Goal: Task Accomplishment & Management: Use online tool/utility

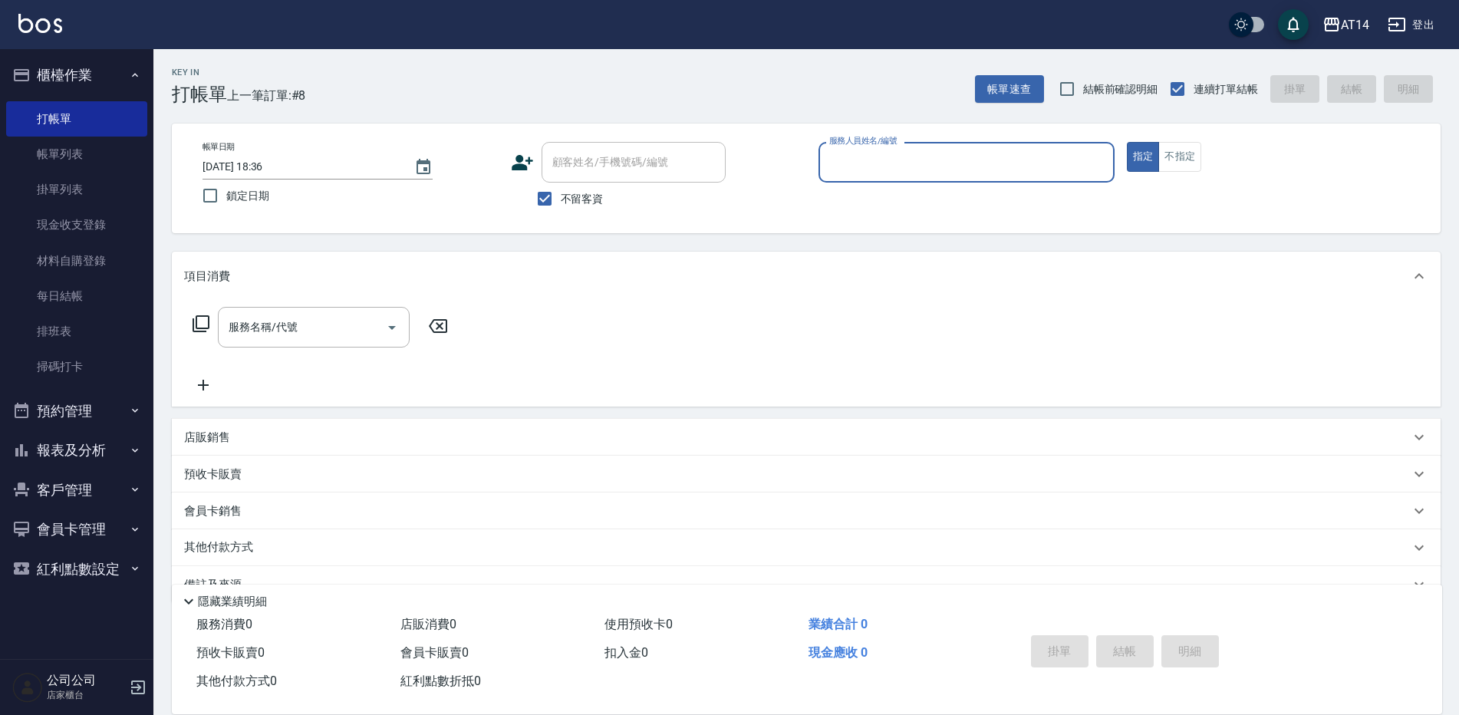
scroll to position [35, 0]
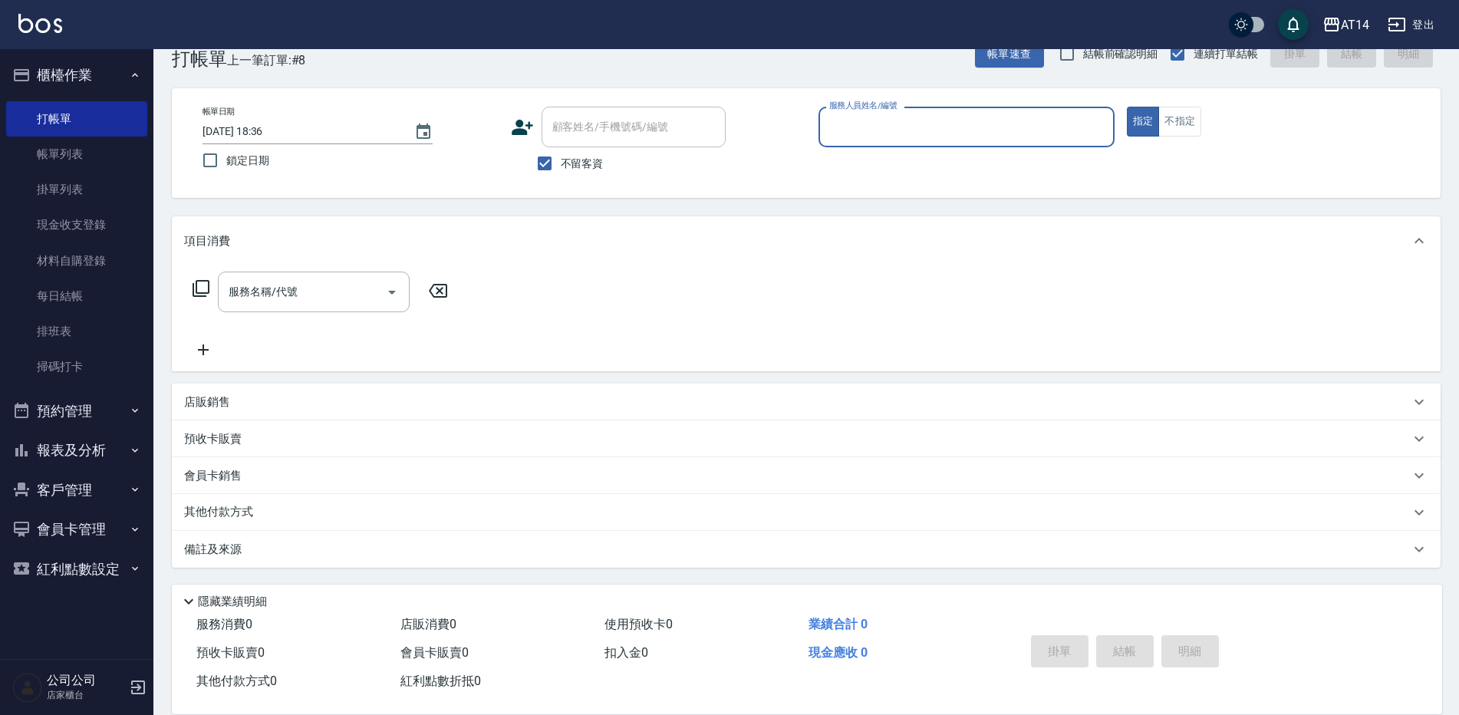
click at [882, 130] on input "服務人員姓名/編號" at bounding box center [967, 127] width 282 height 27
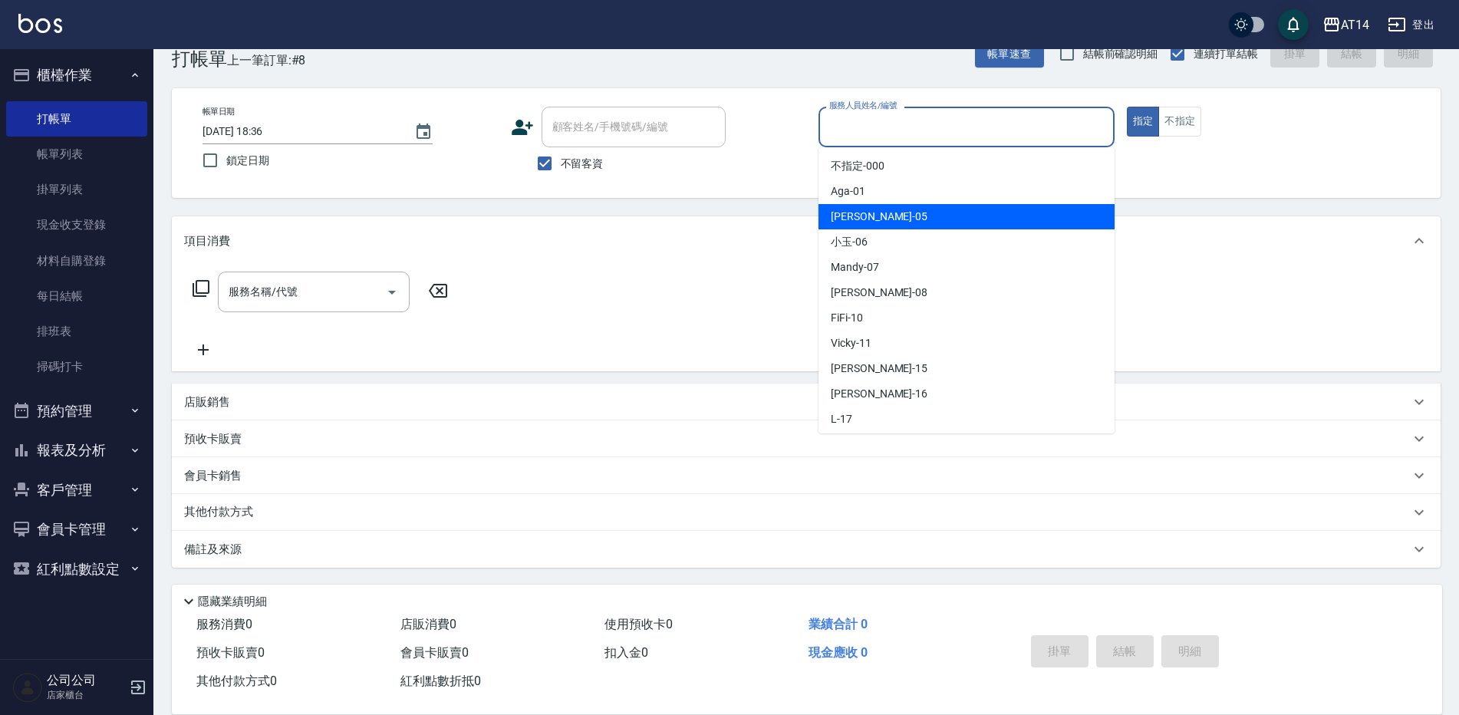
click at [879, 213] on div "Patty -05" at bounding box center [967, 216] width 296 height 25
type input "Patty-05"
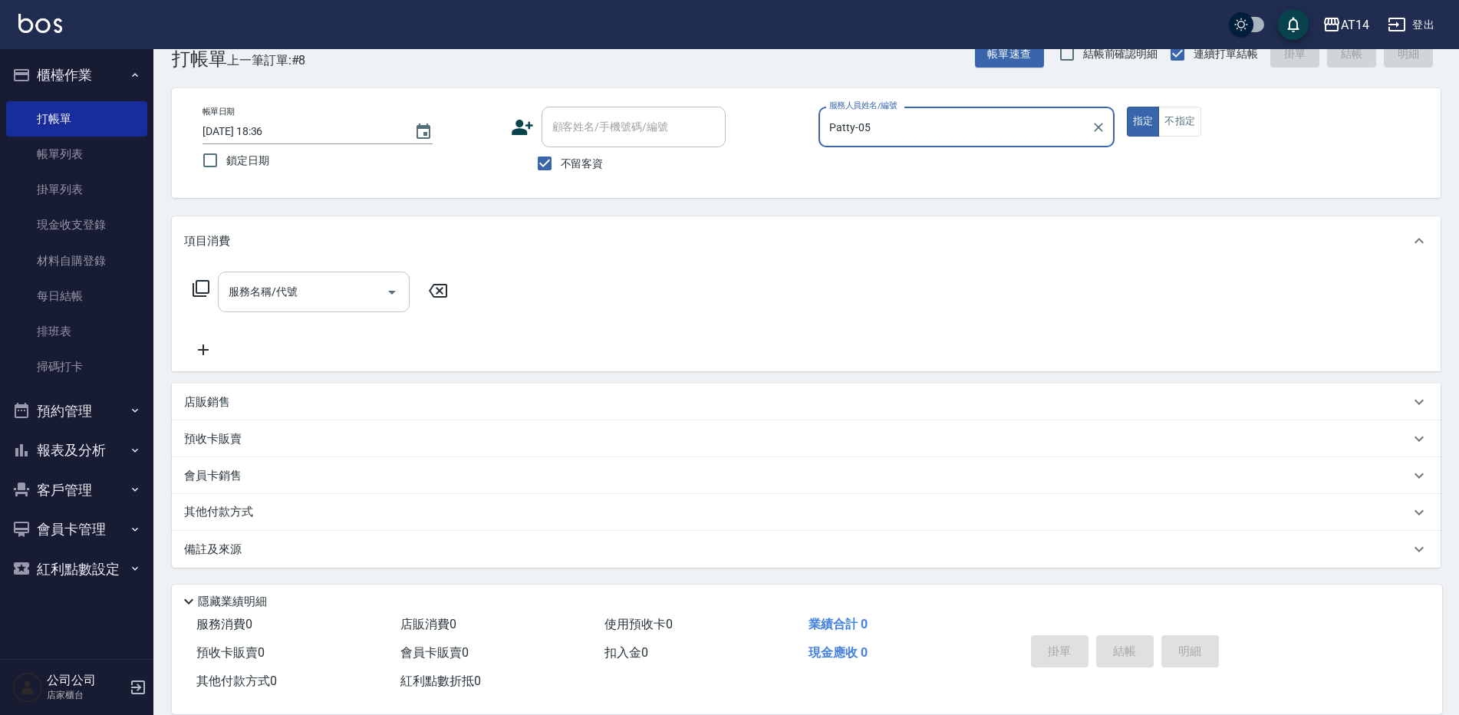
click at [243, 302] on input "服務名稱/代號" at bounding box center [302, 292] width 155 height 27
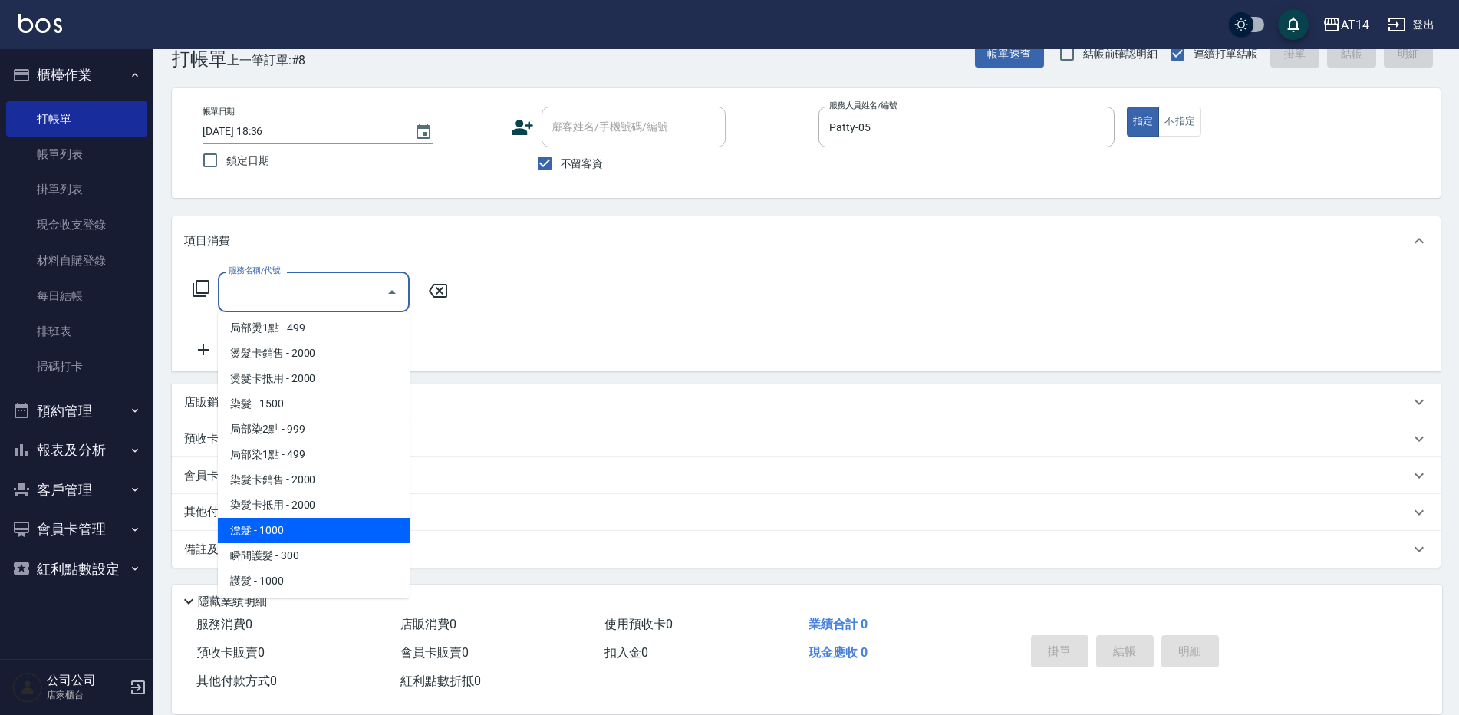
scroll to position [460, 0]
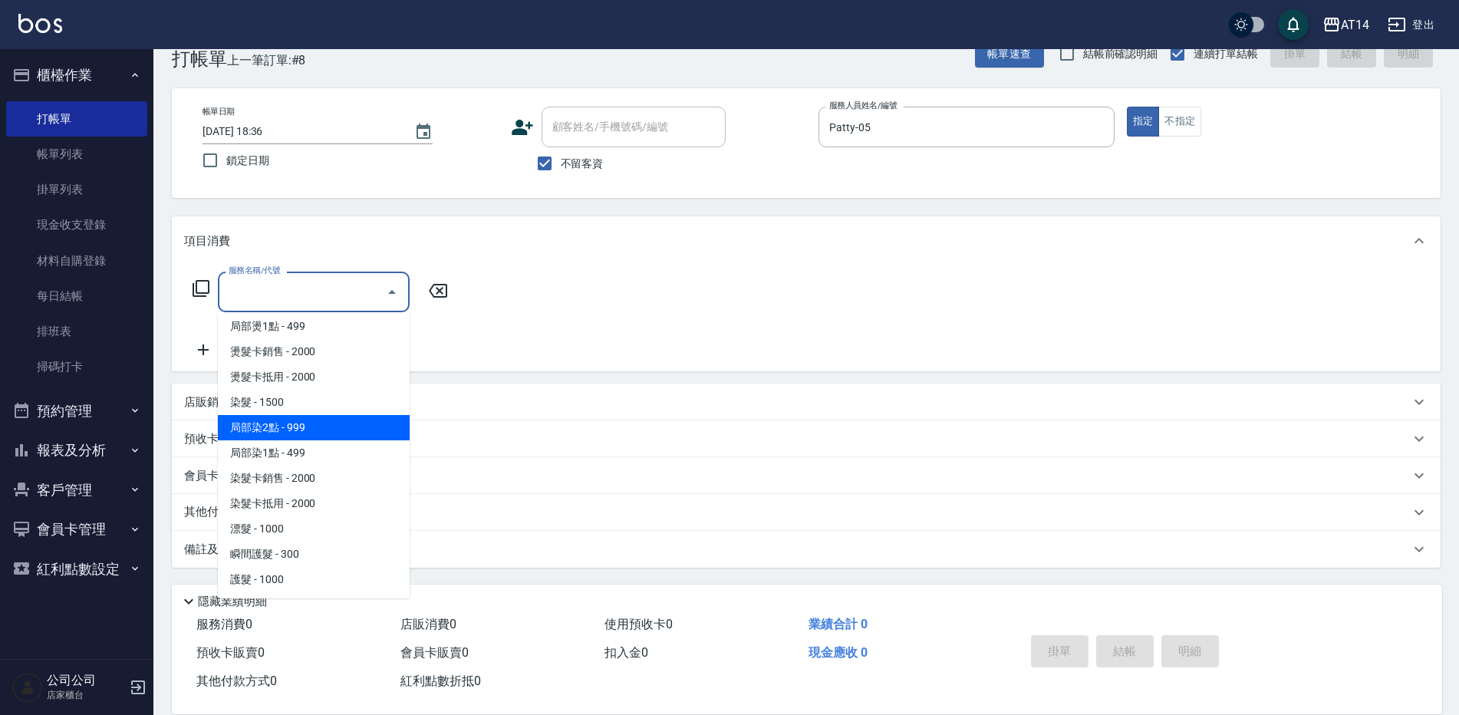
click at [285, 427] on span "局部染2點 - 999" at bounding box center [314, 427] width 192 height 25
type input "局部染2點(042)"
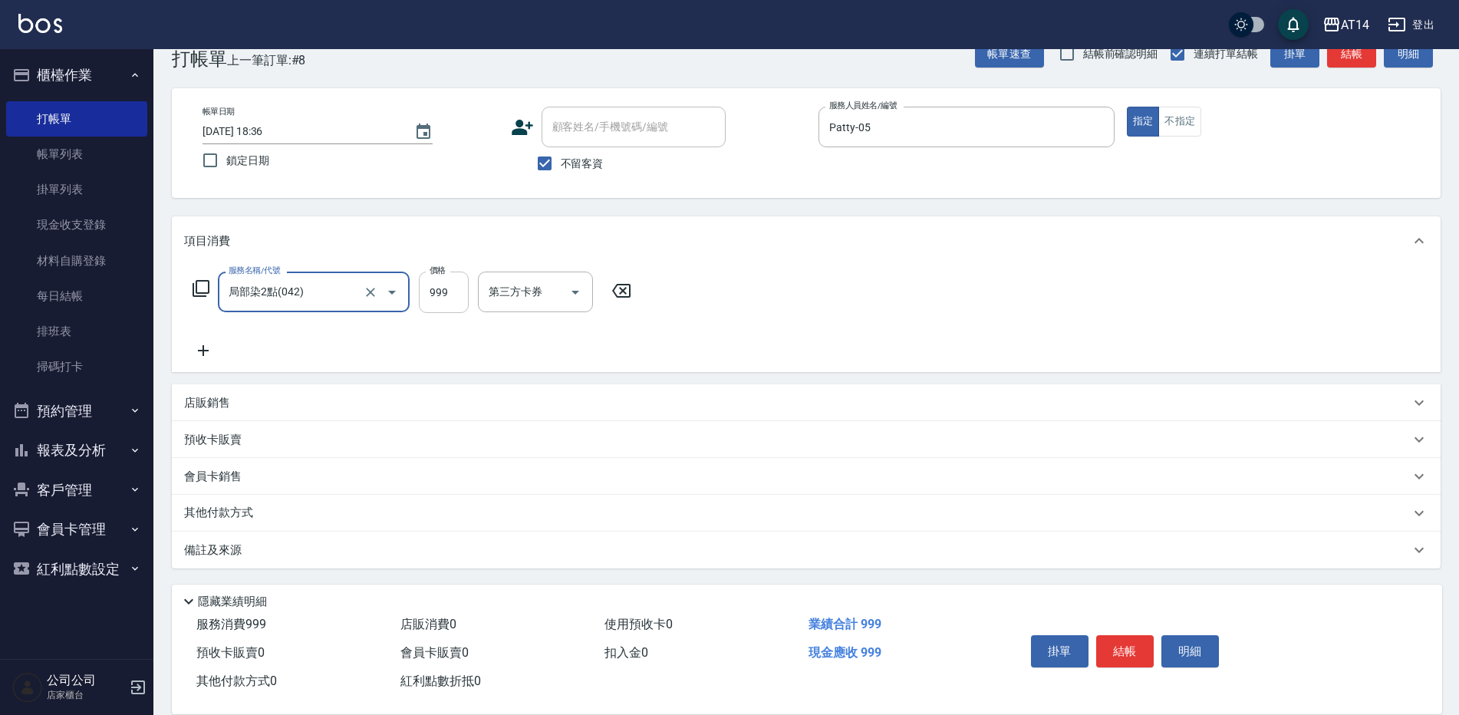
click at [437, 304] on input "999" at bounding box center [444, 292] width 50 height 41
type input "1400"
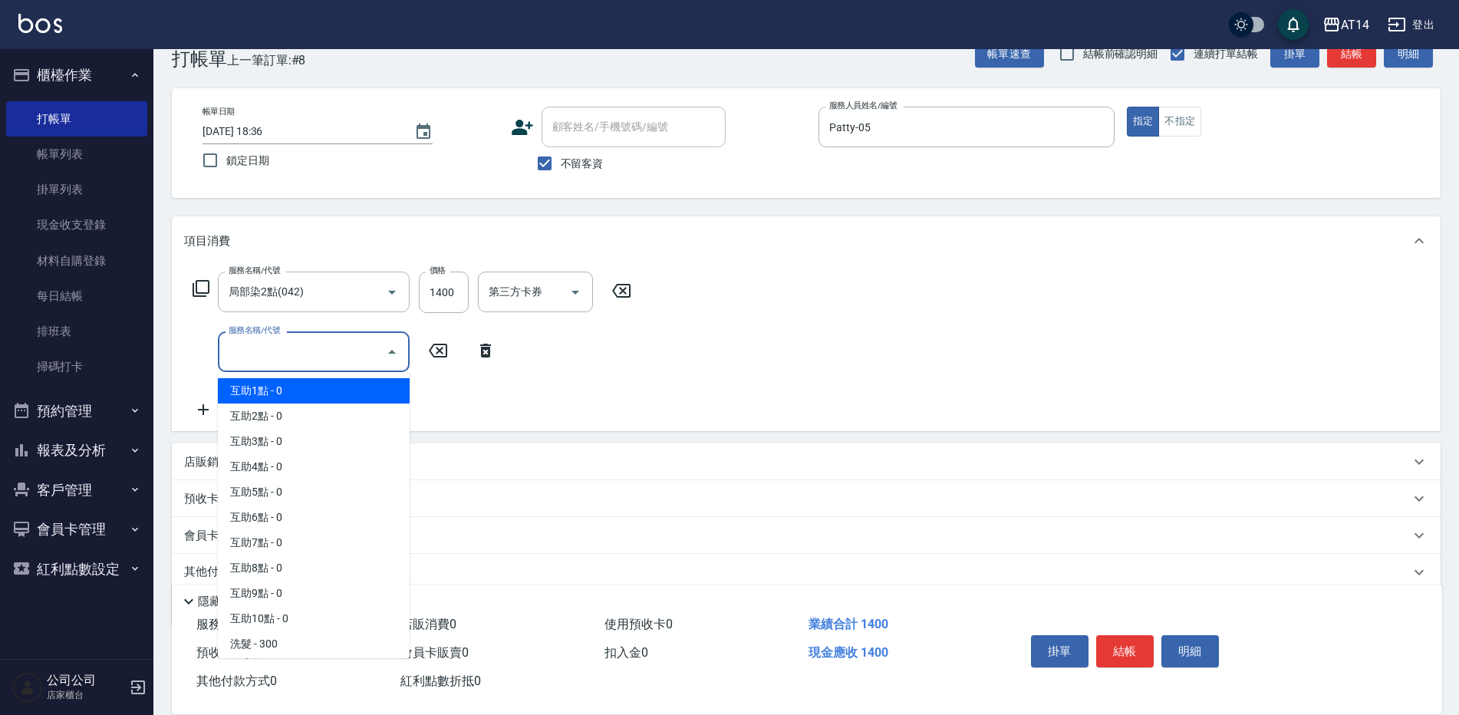
click at [229, 351] on input "服務名稱/代號" at bounding box center [302, 351] width 155 height 27
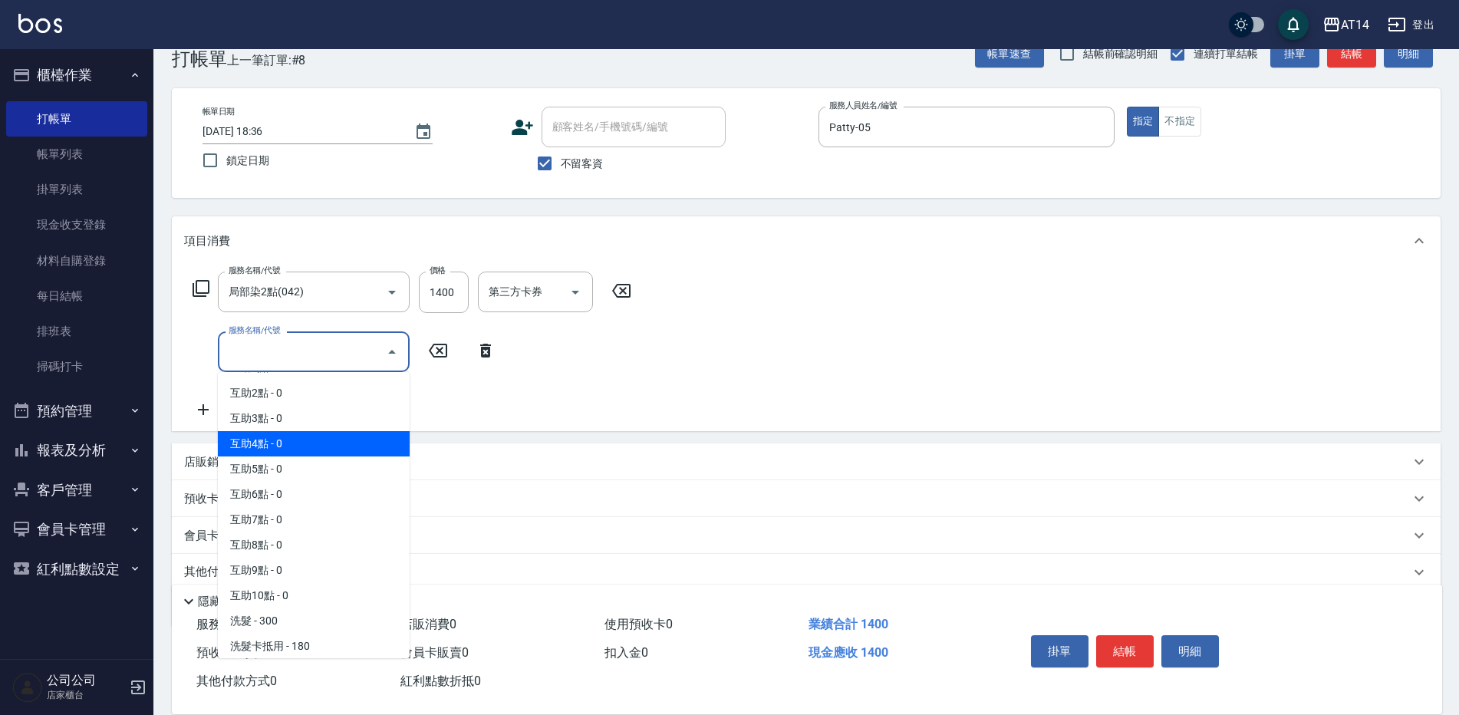
scroll to position [0, 0]
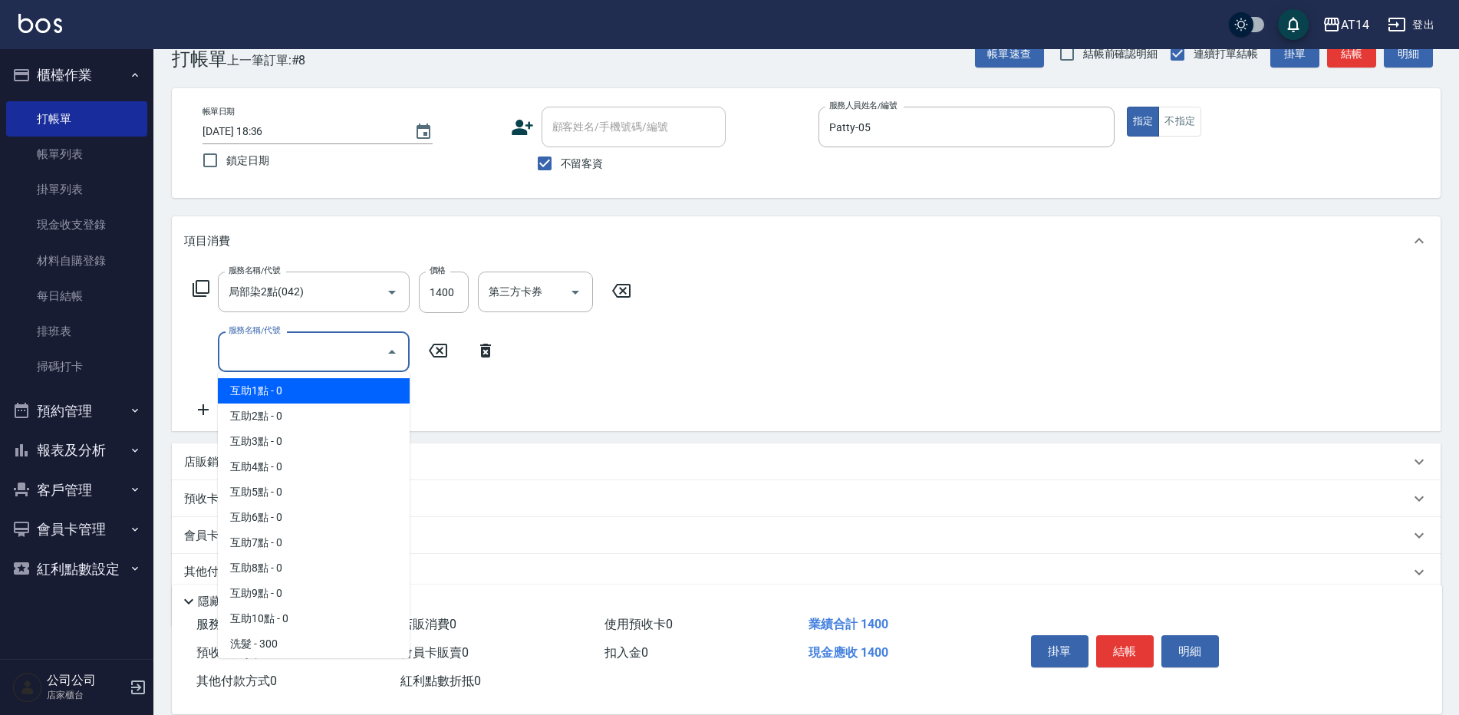
click at [284, 398] on span "互助1點 - 0" at bounding box center [314, 390] width 192 height 25
type input "互助1點(001)"
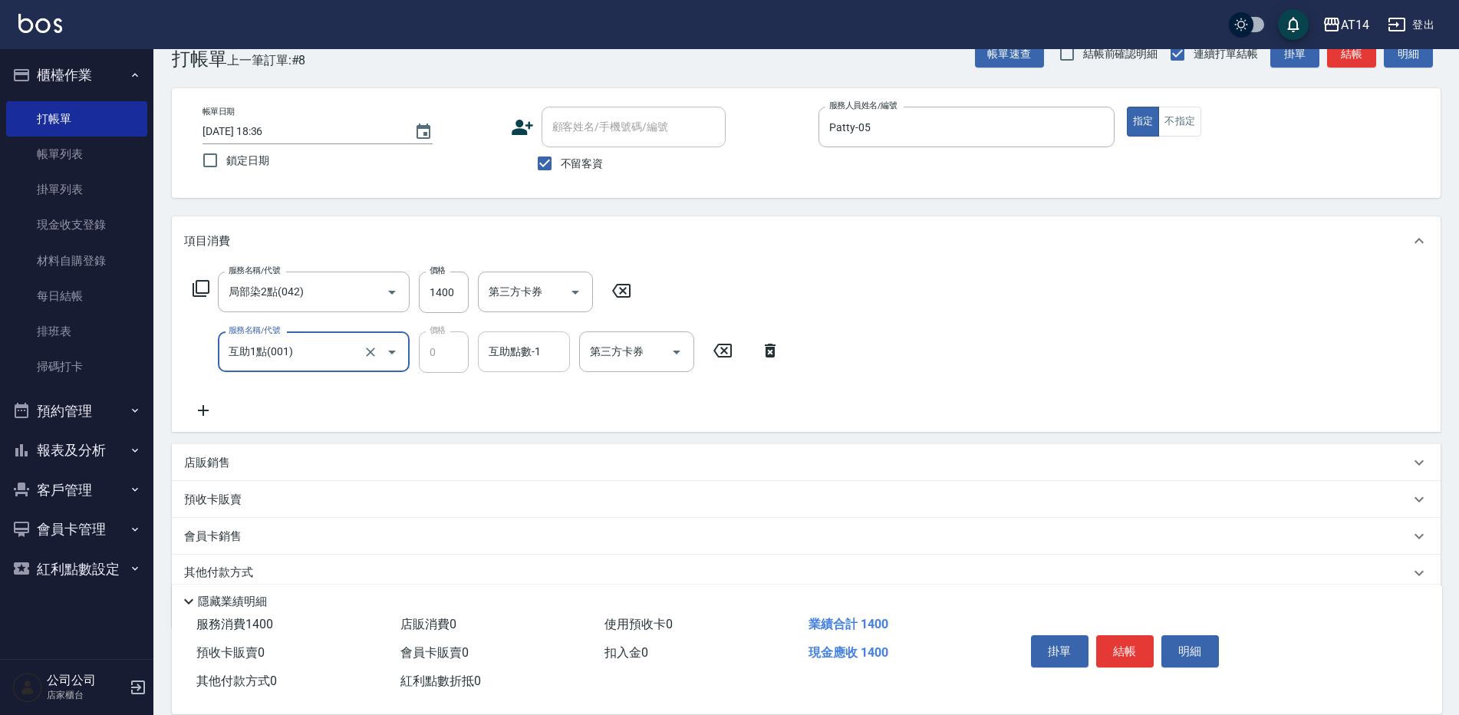
click at [490, 353] on div "互助點數-1 互助點數-1" at bounding box center [524, 351] width 92 height 41
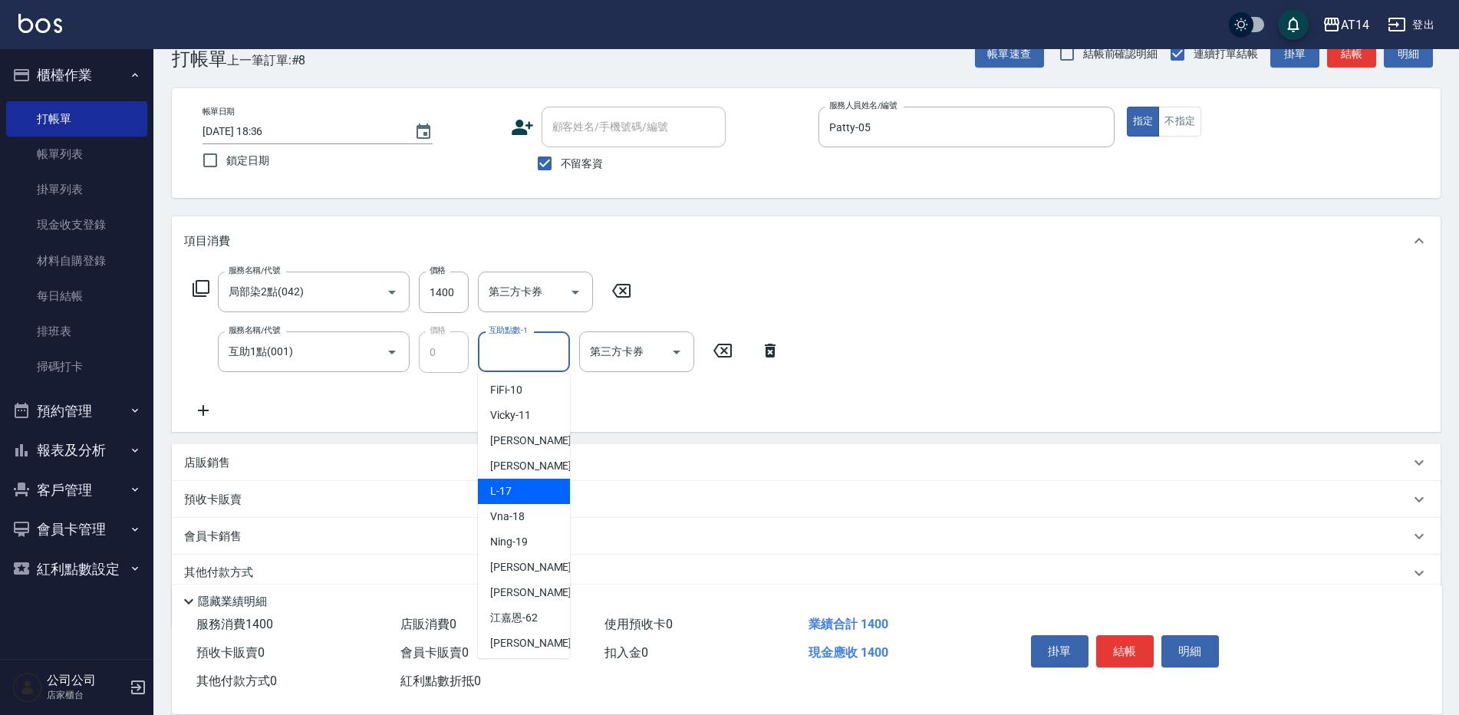
scroll to position [153, 0]
click at [549, 564] on div "[PERSON_NAME] -20" at bounding box center [524, 566] width 92 height 25
type input "[PERSON_NAME]-20"
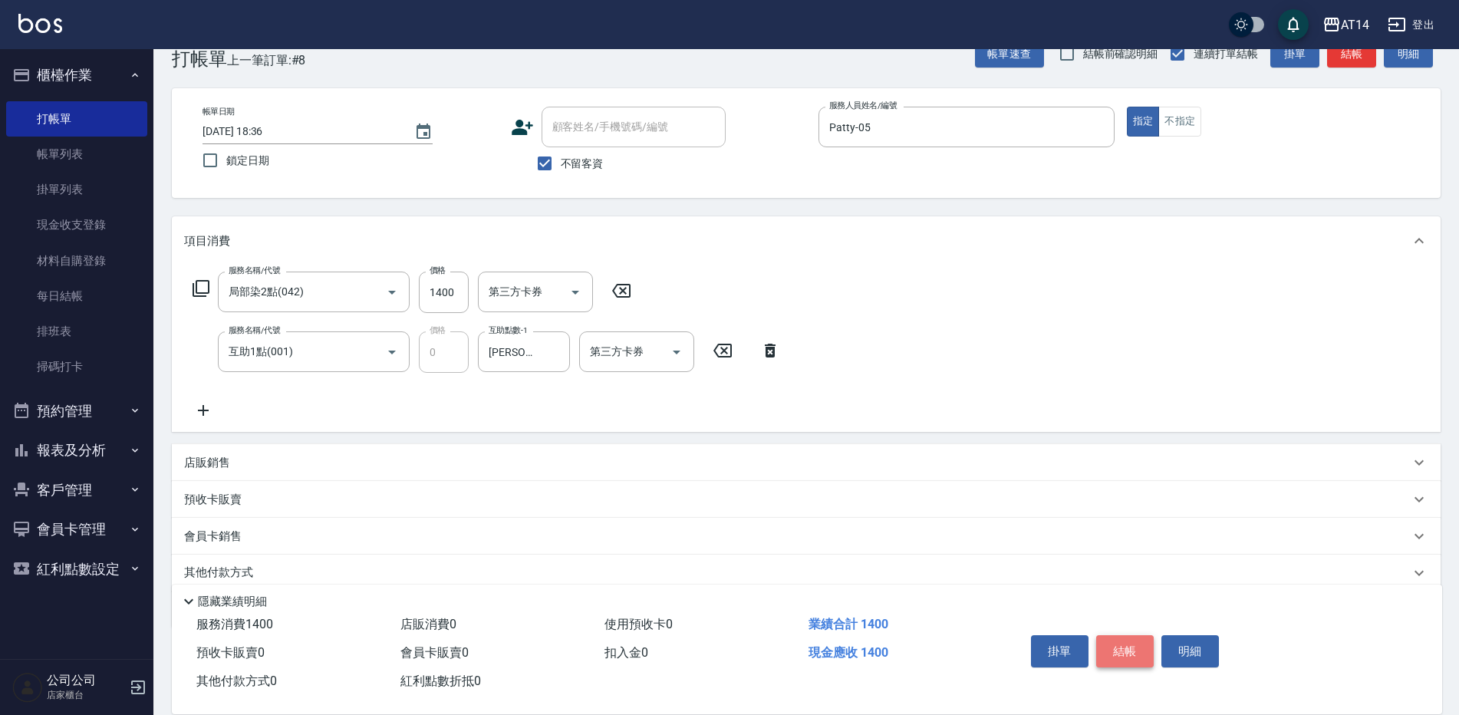
click at [1125, 635] on button "結帳" at bounding box center [1125, 651] width 58 height 32
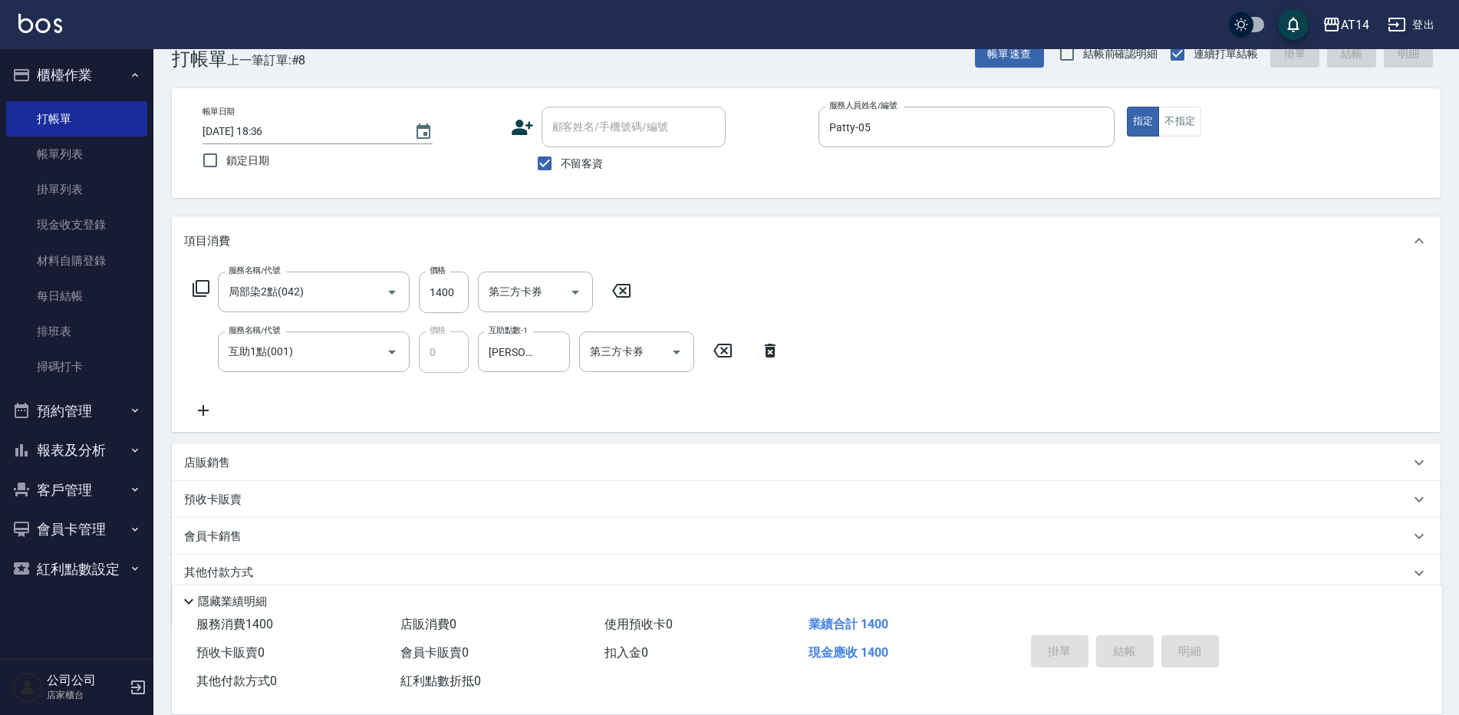
type input "[DATE] 19:30"
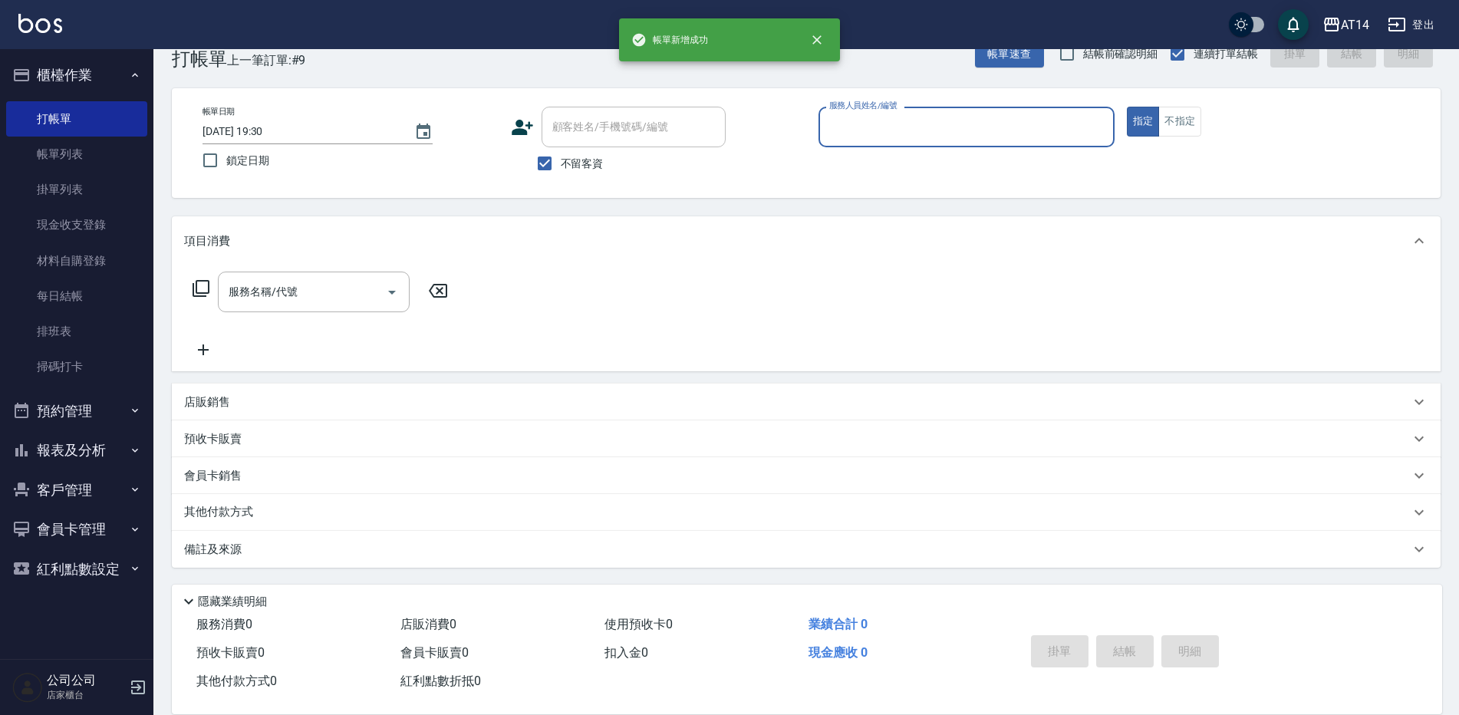
click at [870, 131] on input "服務人員姓名/編號" at bounding box center [967, 127] width 282 height 27
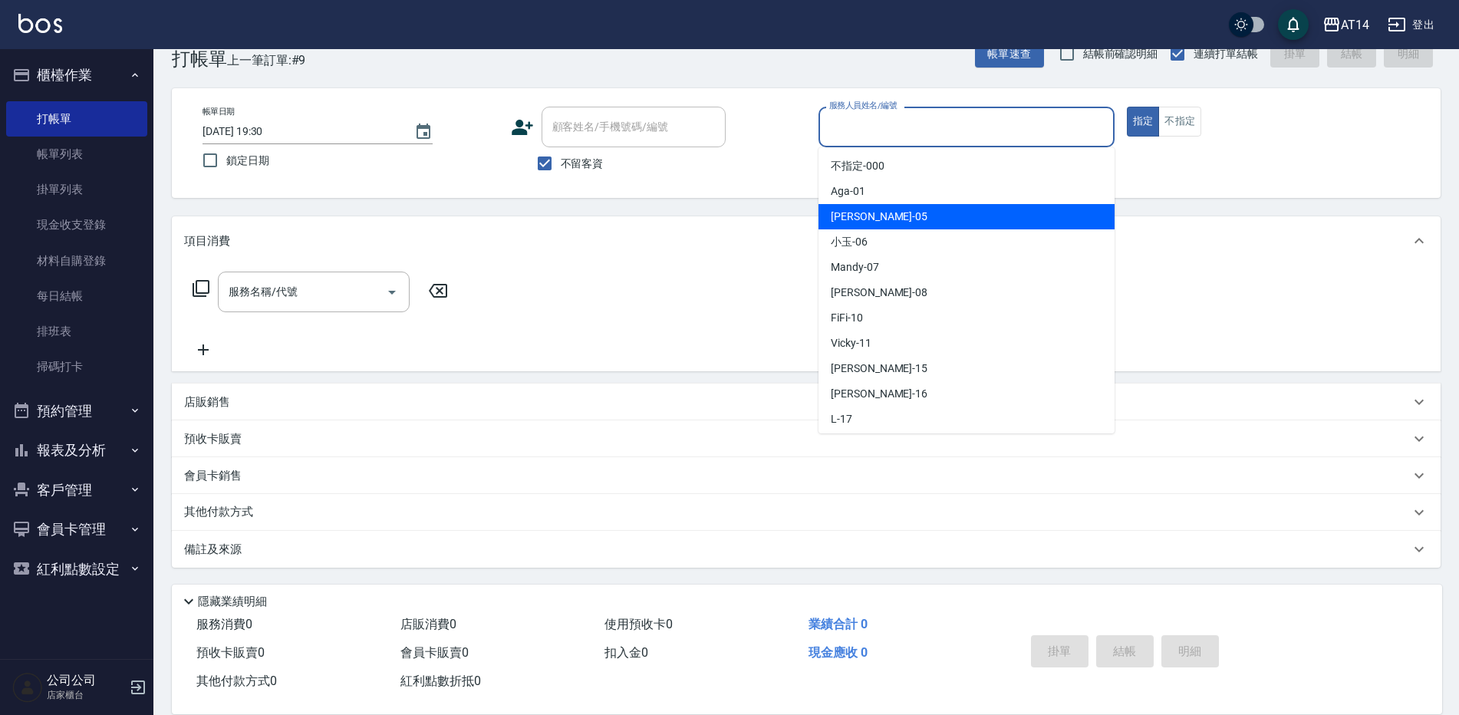
click at [874, 218] on div "Patty -05" at bounding box center [967, 216] width 296 height 25
type input "Patty-05"
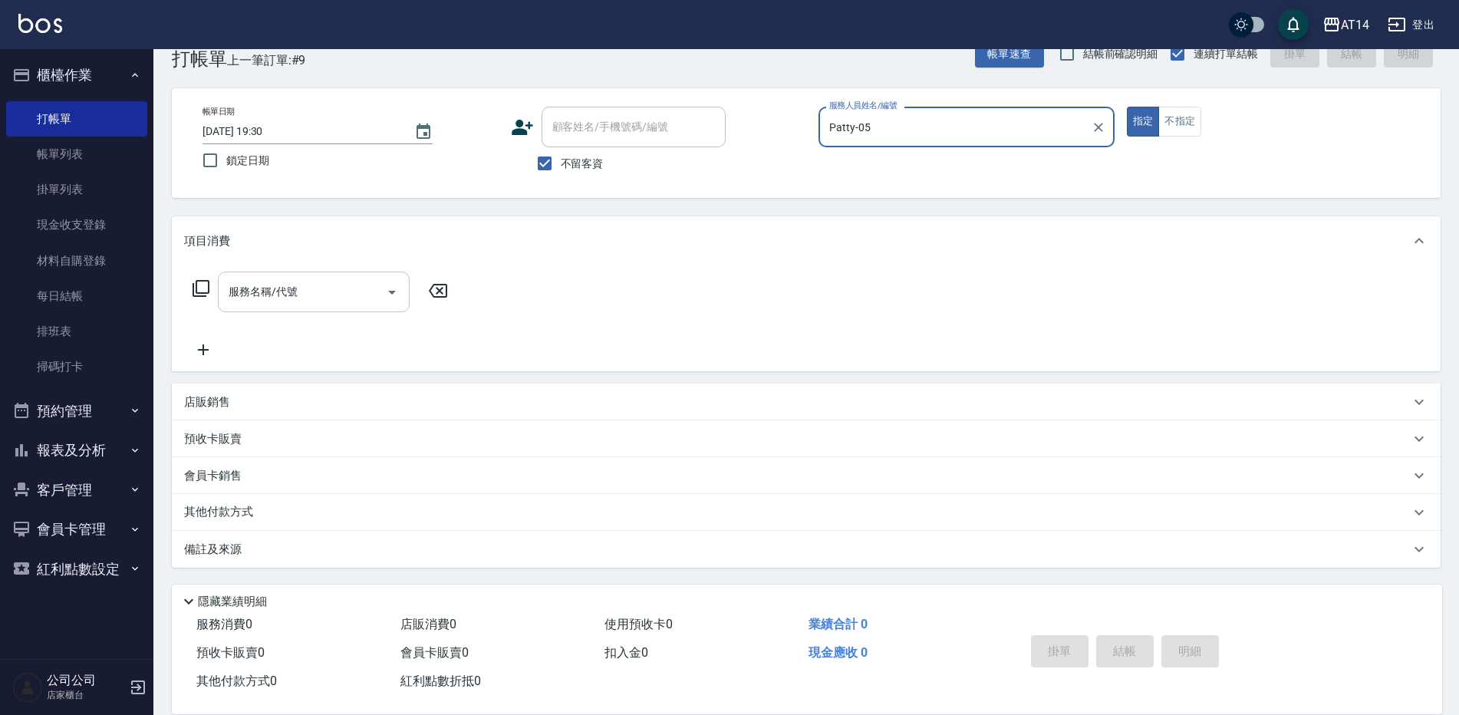
click at [322, 298] on input "服務名稱/代號" at bounding box center [302, 292] width 155 height 27
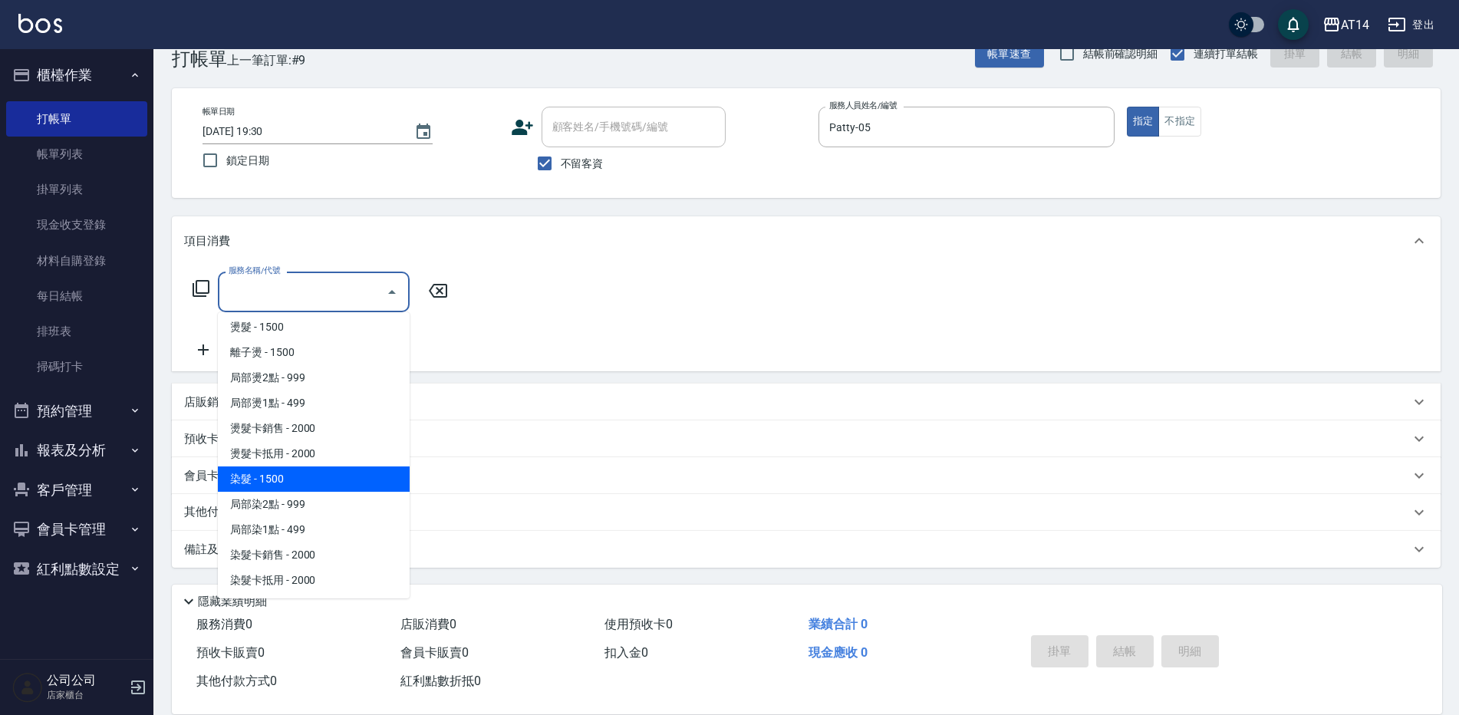
scroll to position [460, 0]
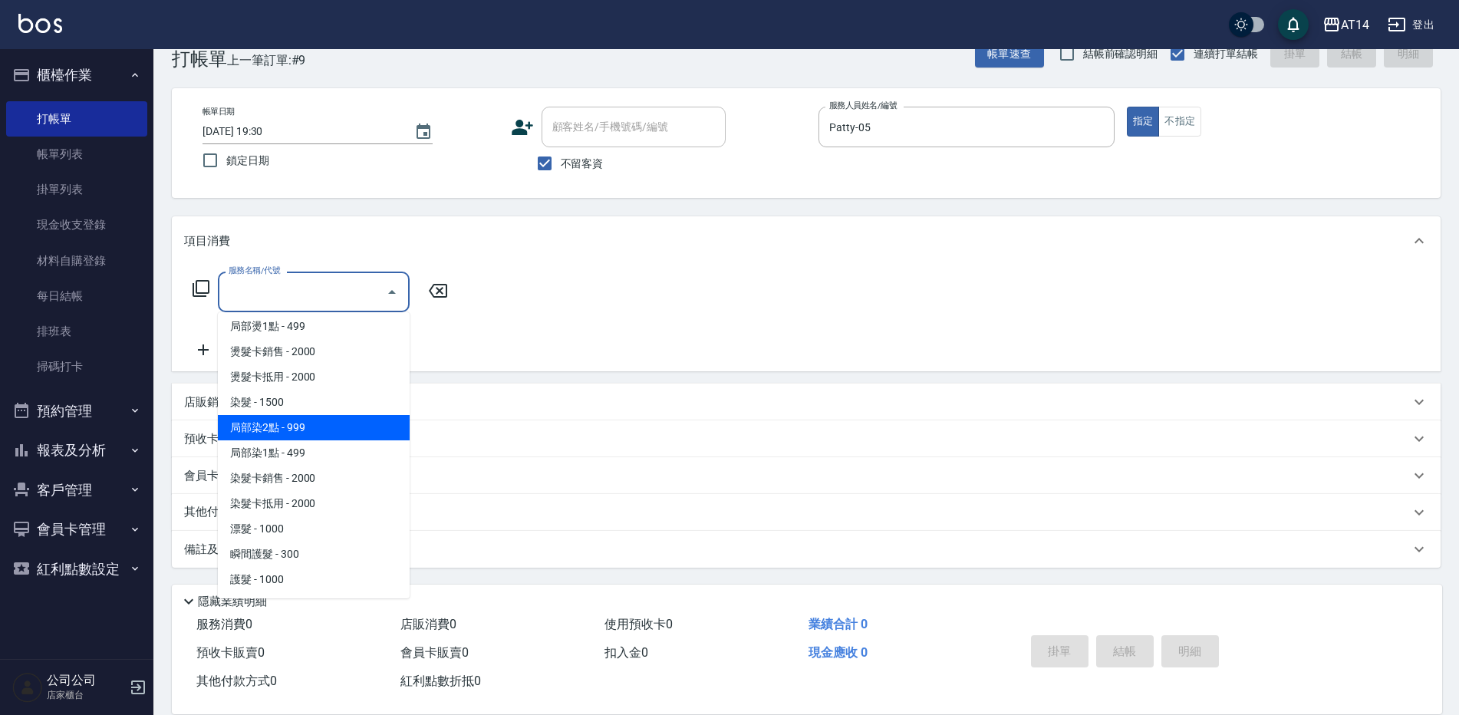
click at [300, 436] on span "局部染2點 - 999" at bounding box center [314, 427] width 192 height 25
type input "局部染2點(042)"
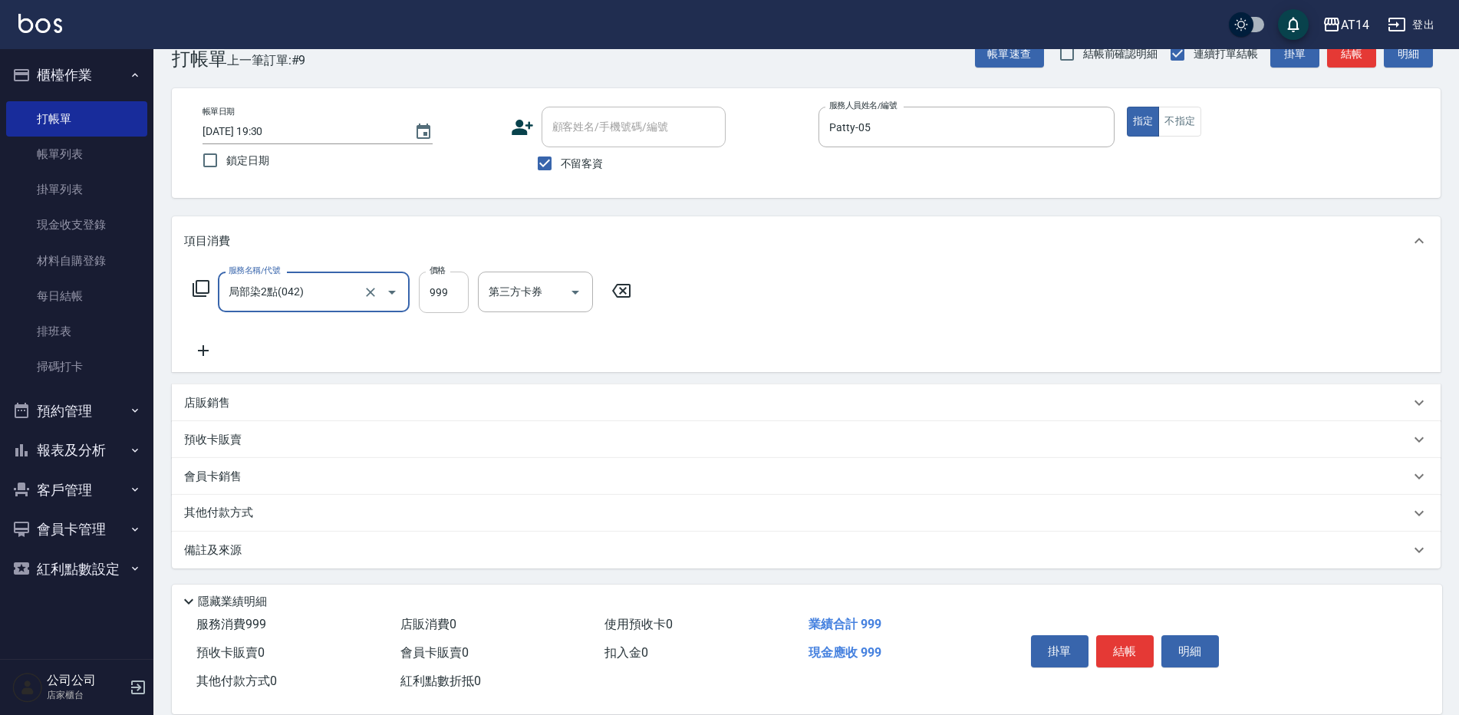
click at [444, 300] on input "999" at bounding box center [444, 292] width 50 height 41
type input "1500"
click at [199, 358] on icon at bounding box center [203, 350] width 38 height 18
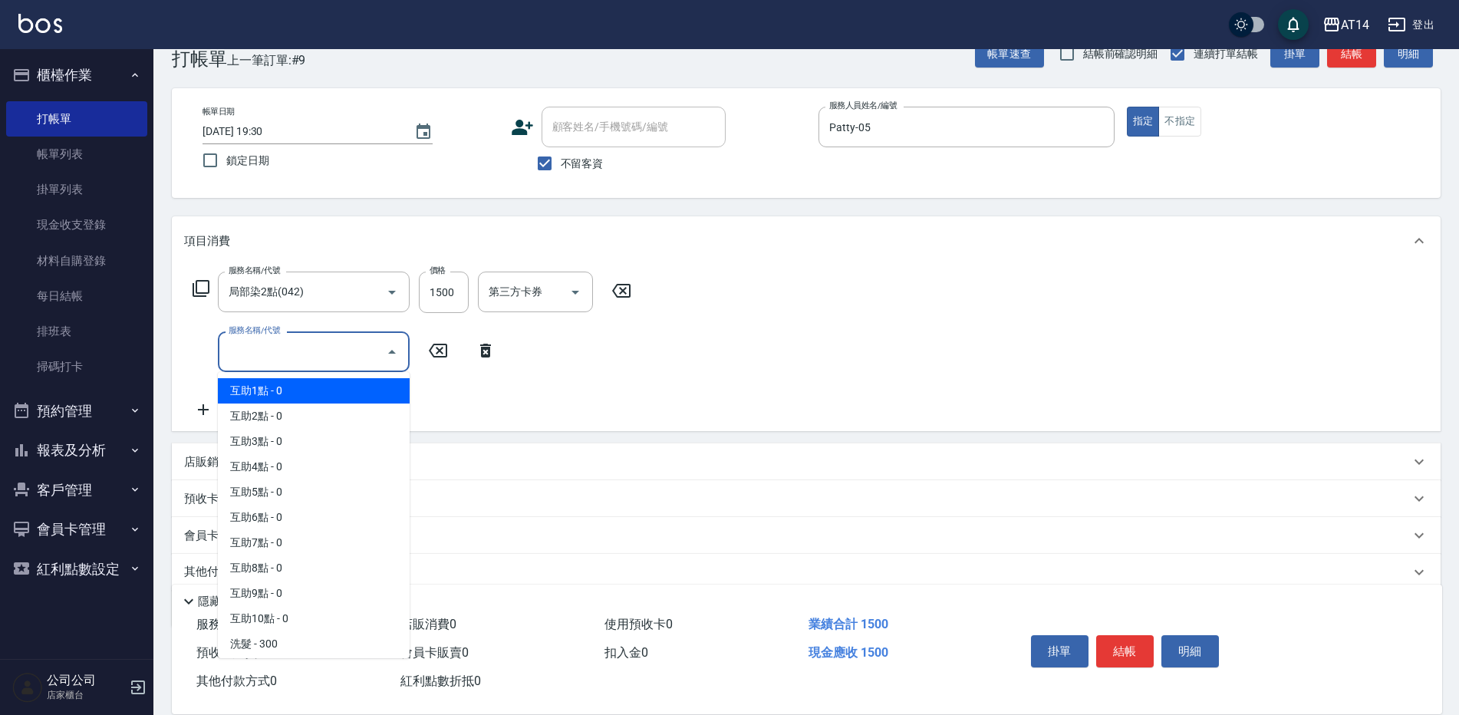
click at [298, 353] on input "服務名稱/代號" at bounding box center [302, 351] width 155 height 27
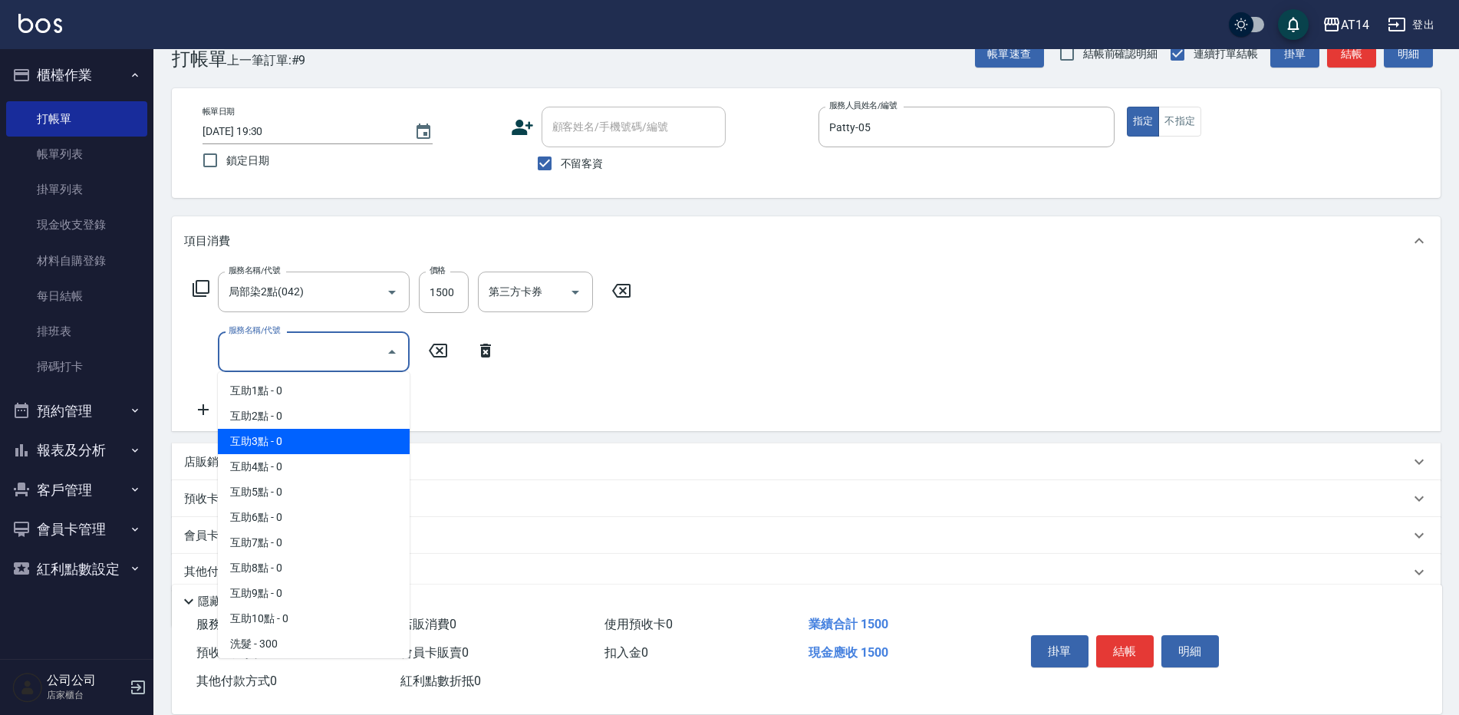
click at [295, 438] on span "互助3點 - 0" at bounding box center [314, 441] width 192 height 25
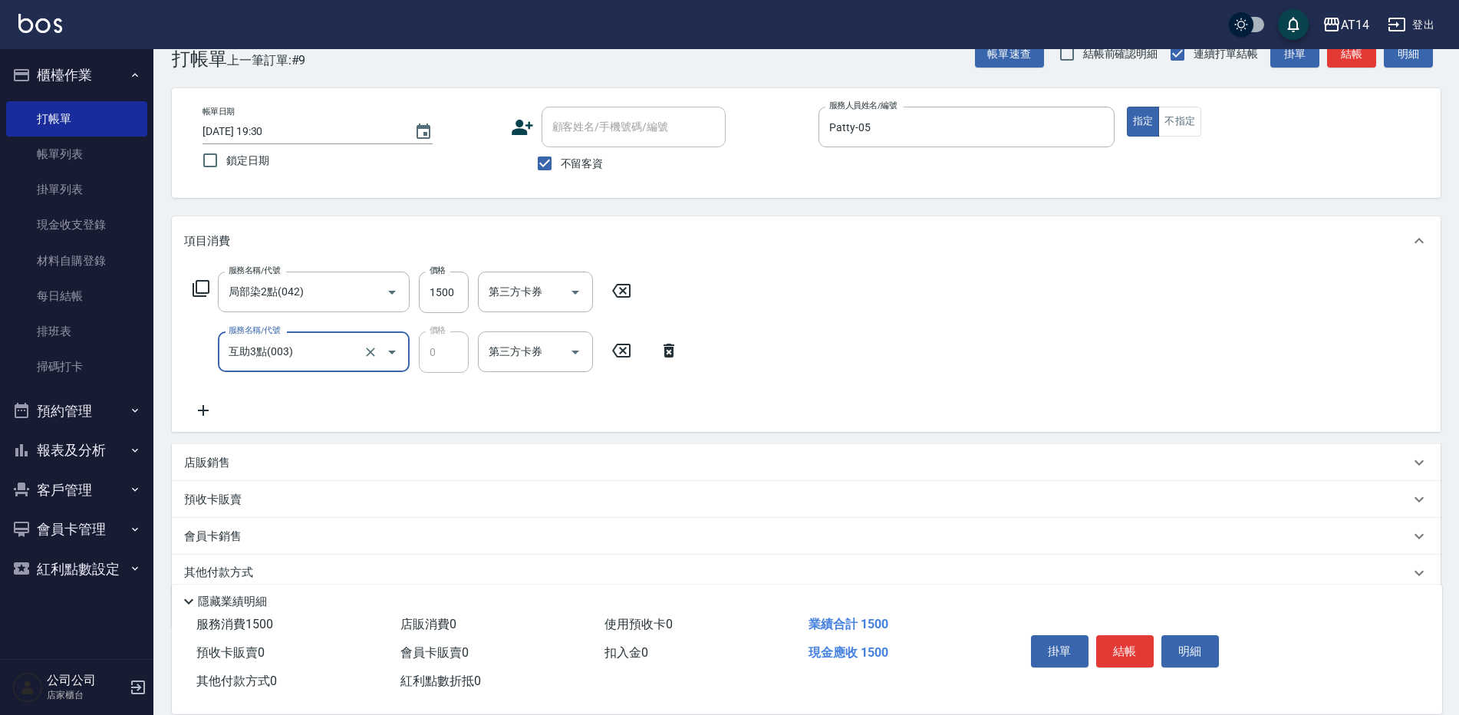
type input "互助3點(003)"
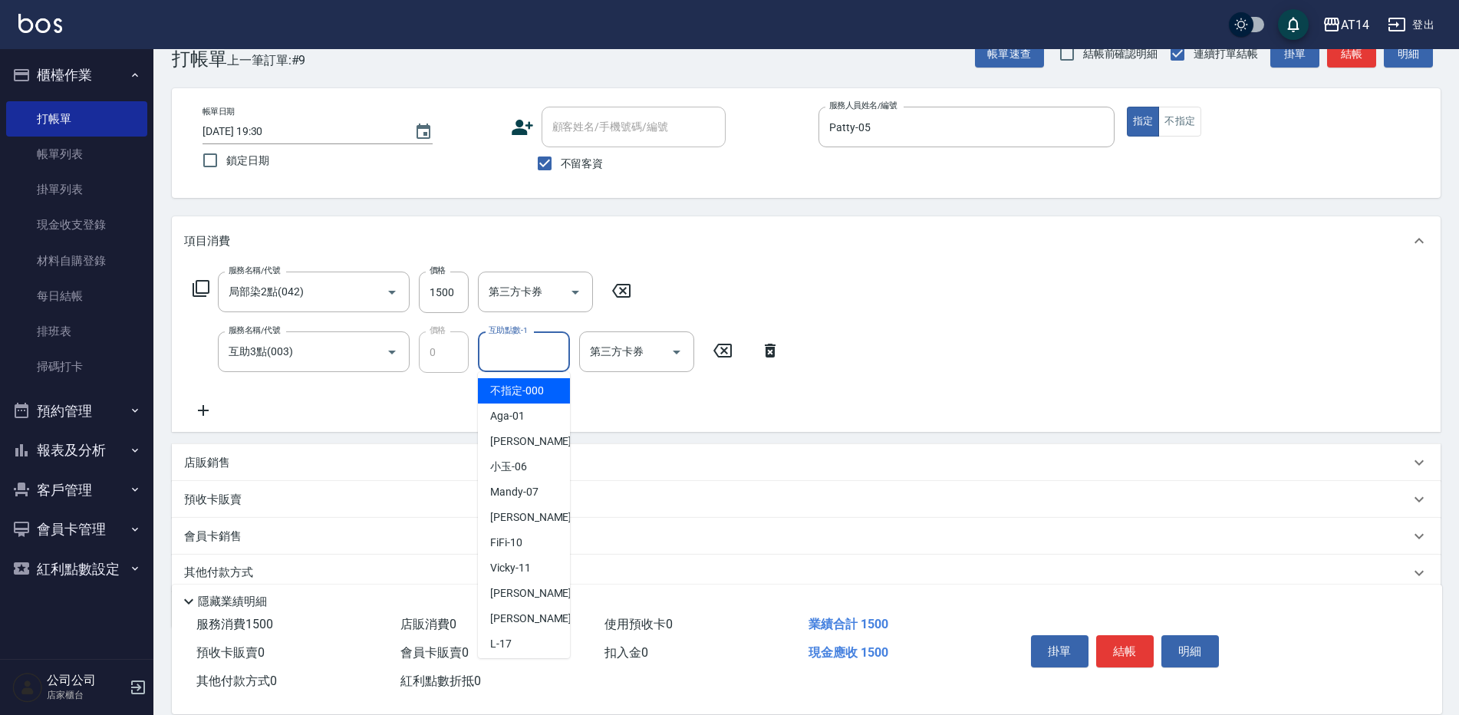
click at [530, 358] on input "互助點數-1" at bounding box center [524, 351] width 78 height 27
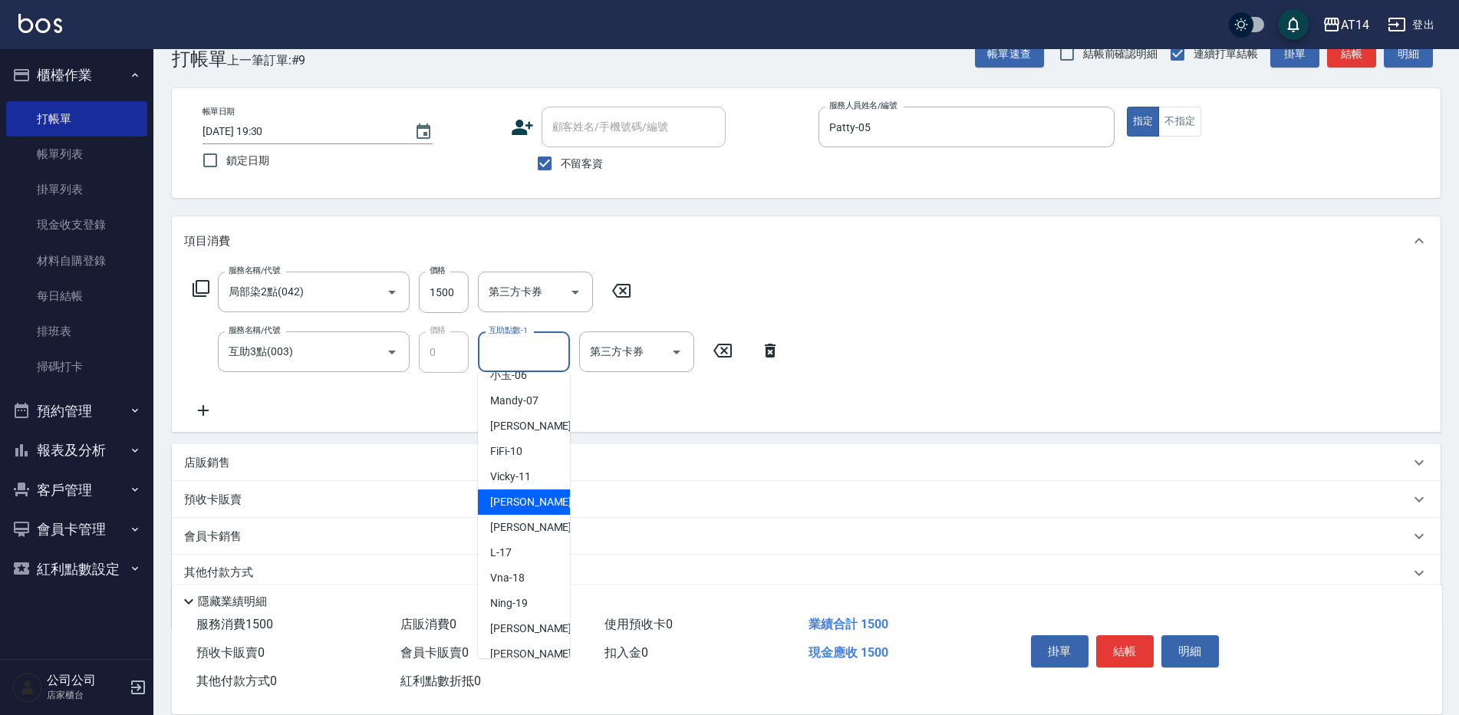
scroll to position [230, 0]
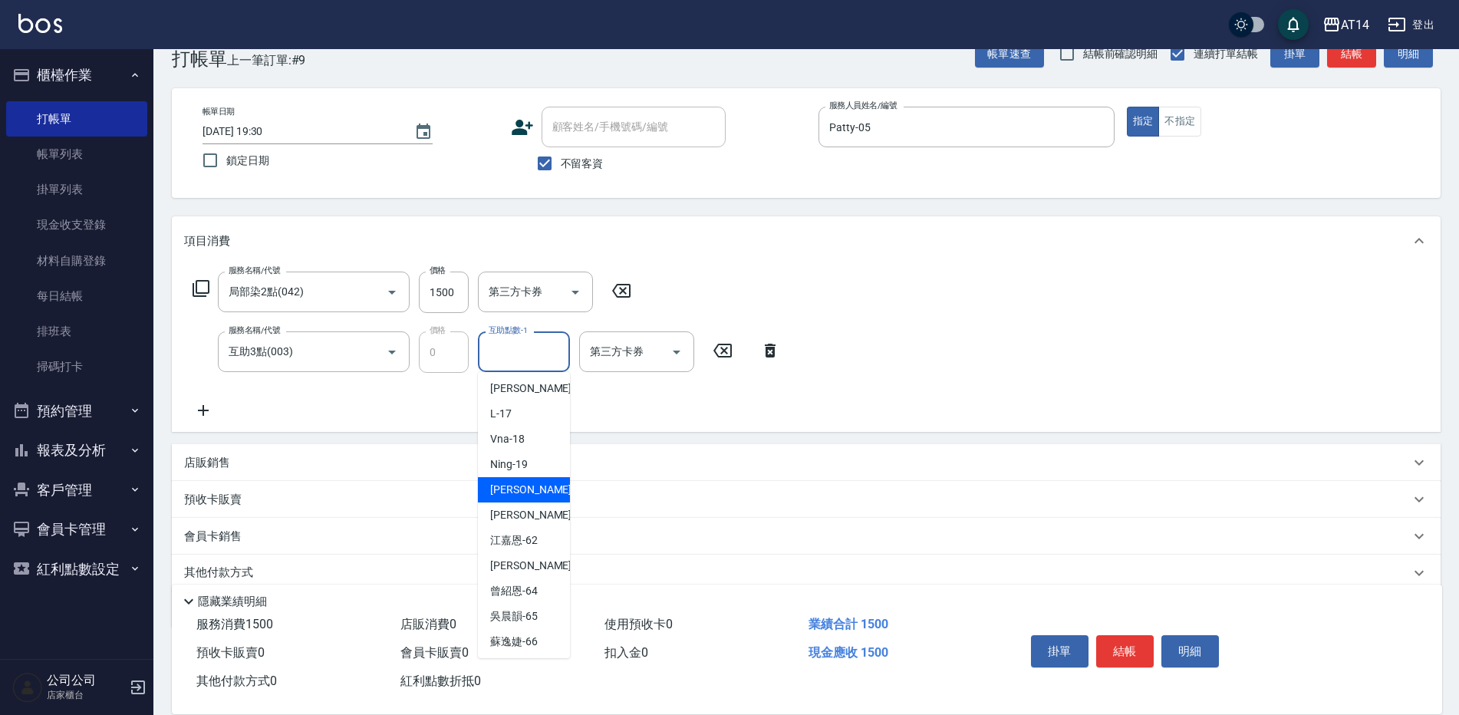
click at [524, 485] on div "[PERSON_NAME] -20" at bounding box center [524, 489] width 92 height 25
type input "[PERSON_NAME]-20"
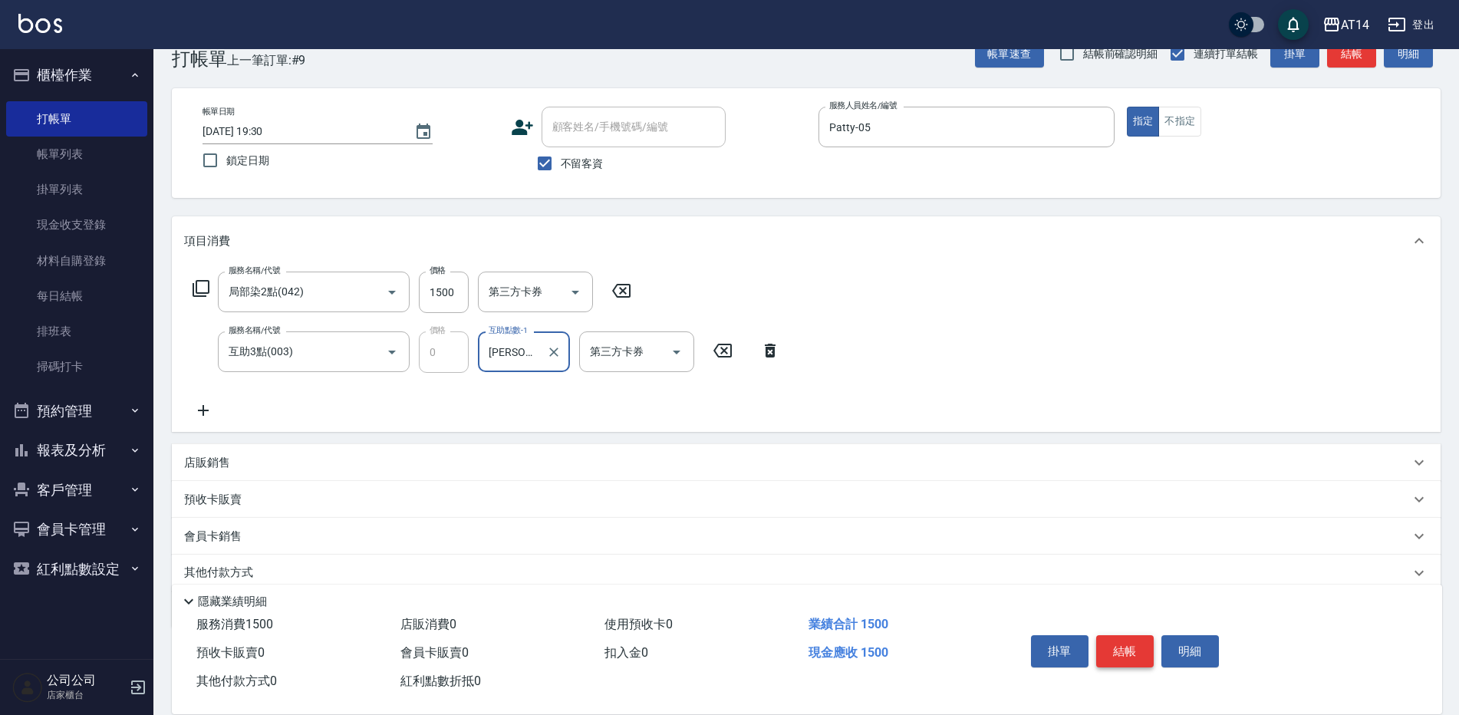
click at [1124, 645] on button "結帳" at bounding box center [1125, 651] width 58 height 32
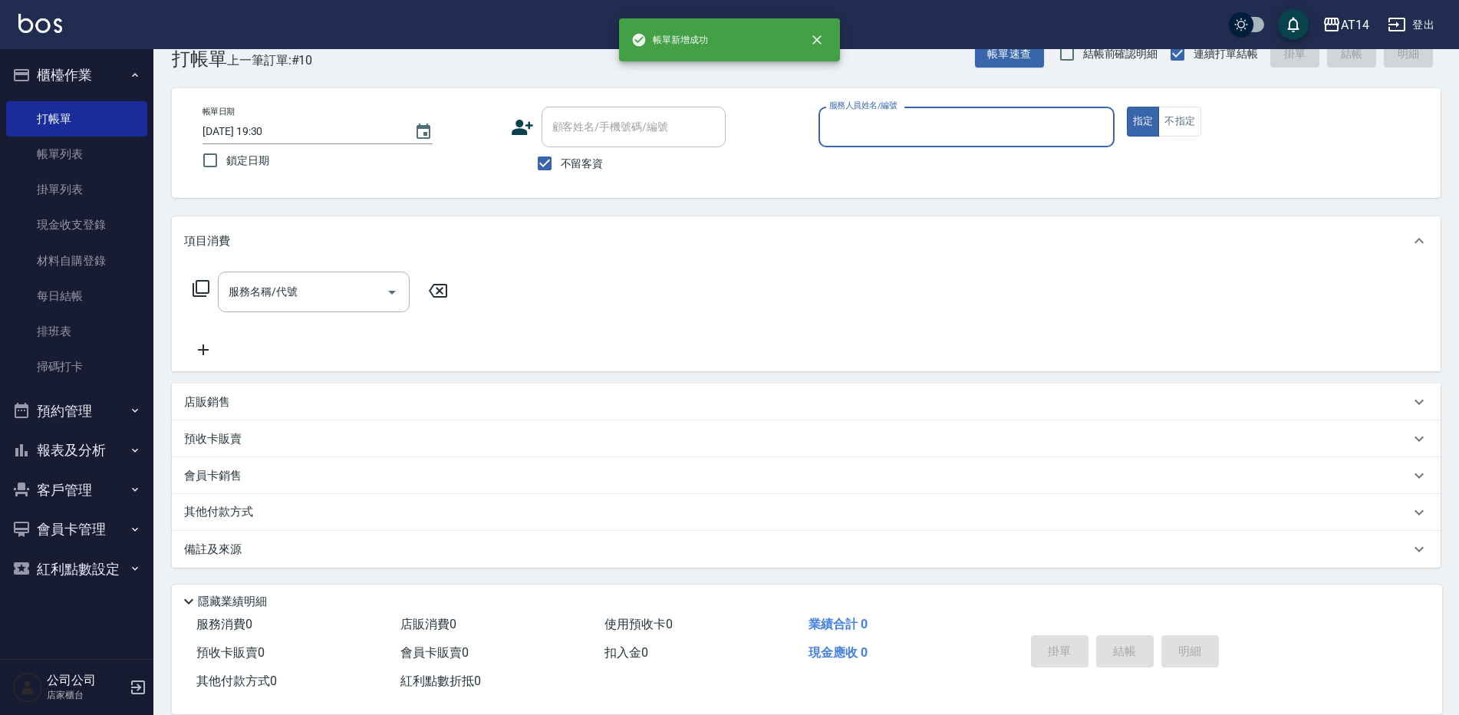
click at [872, 124] on input "服務人員姓名/編號" at bounding box center [967, 127] width 282 height 27
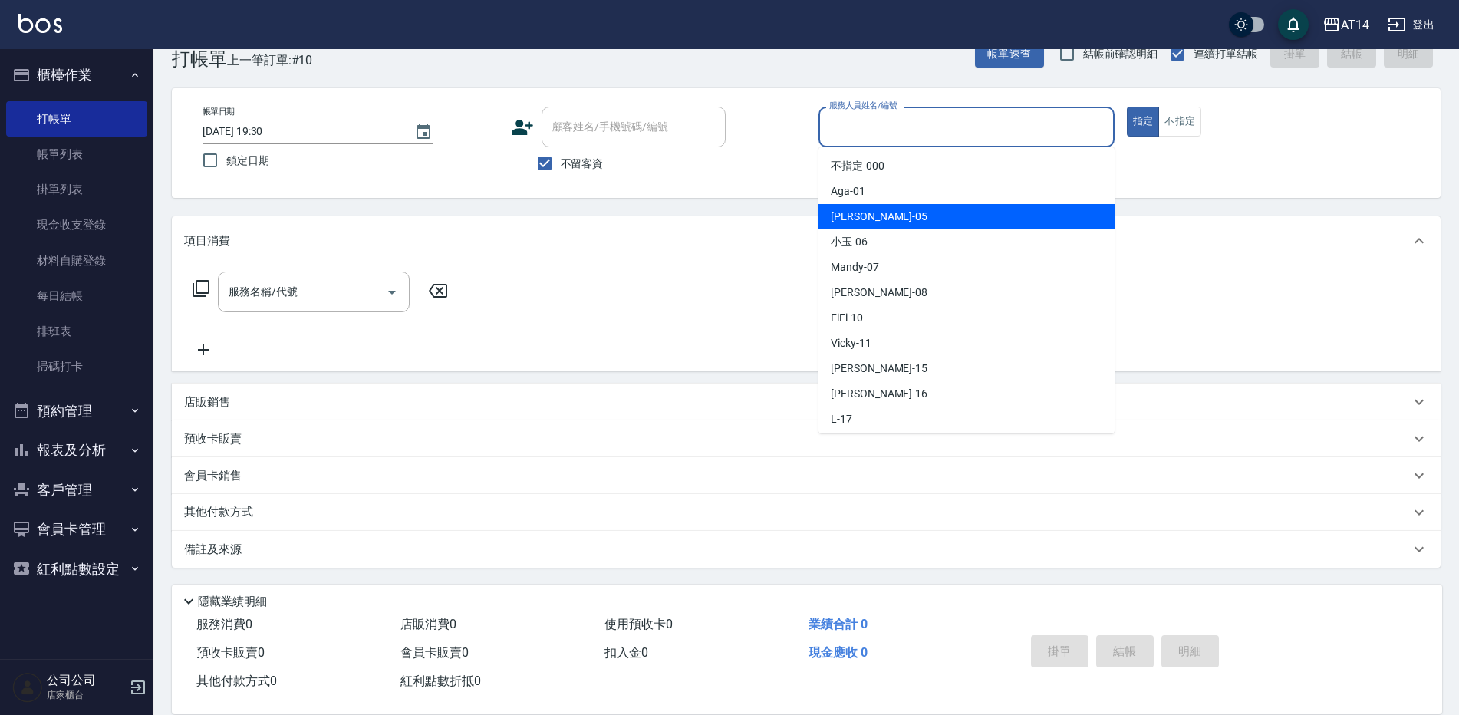
click at [879, 217] on div "Patty -05" at bounding box center [967, 216] width 296 height 25
type input "Patty-05"
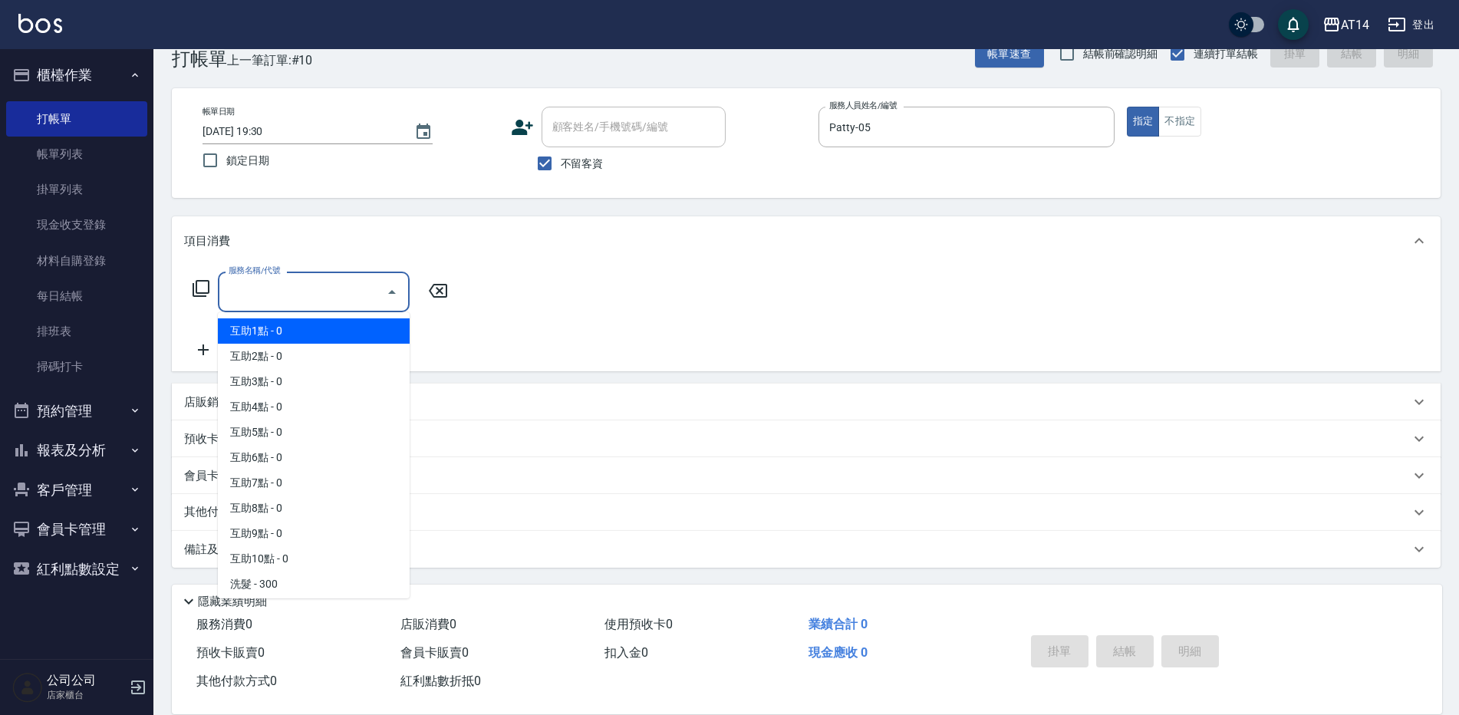
click at [302, 295] on input "服務名稱/代號" at bounding box center [302, 292] width 155 height 27
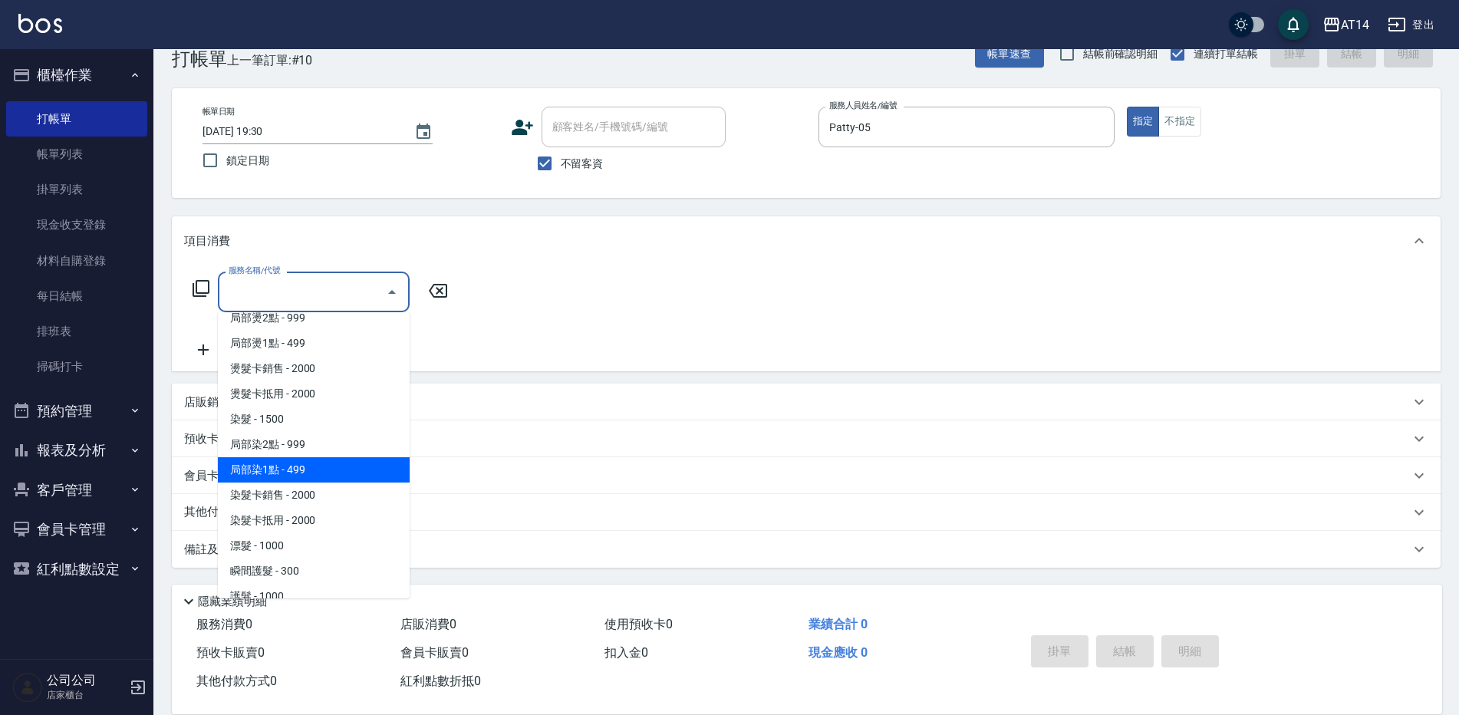
scroll to position [460, 0]
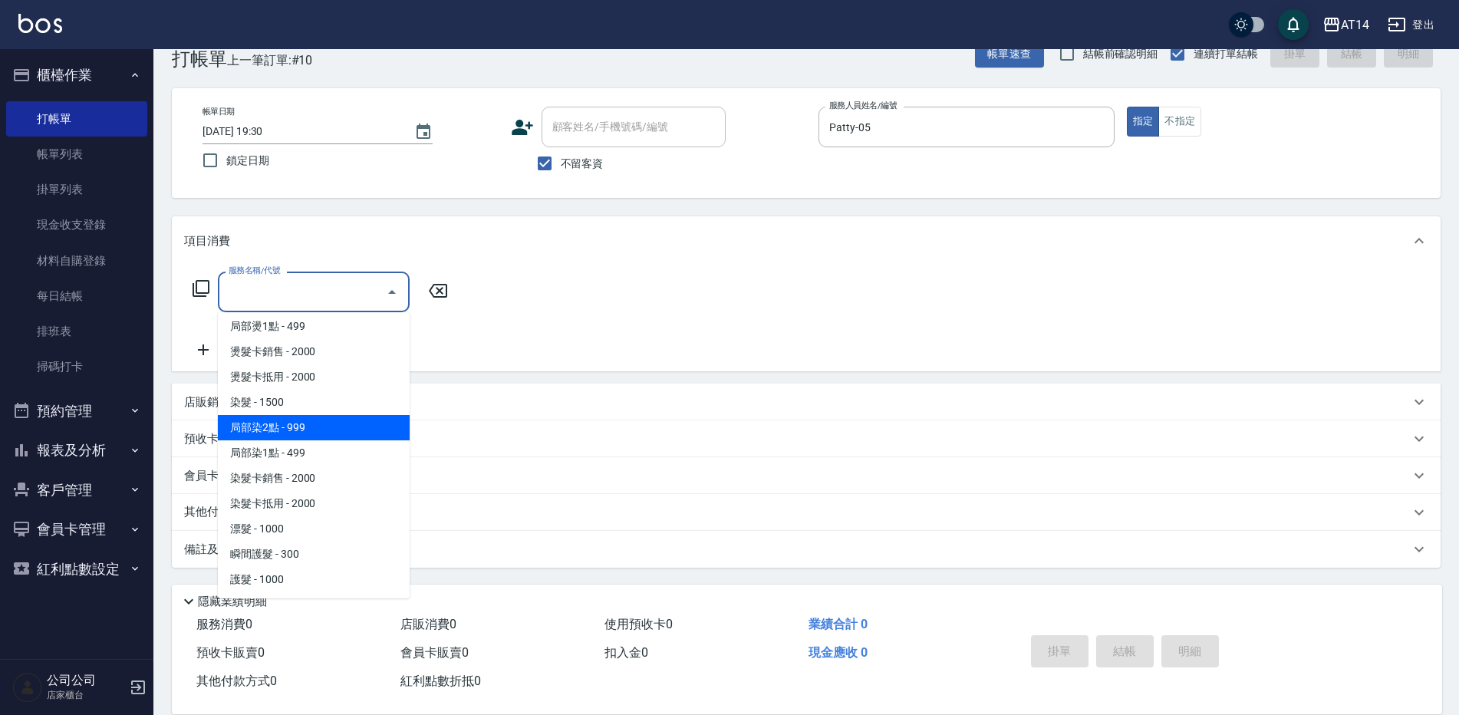
click at [303, 435] on span "局部染2點 - 999" at bounding box center [314, 427] width 192 height 25
type input "局部染2點(042)"
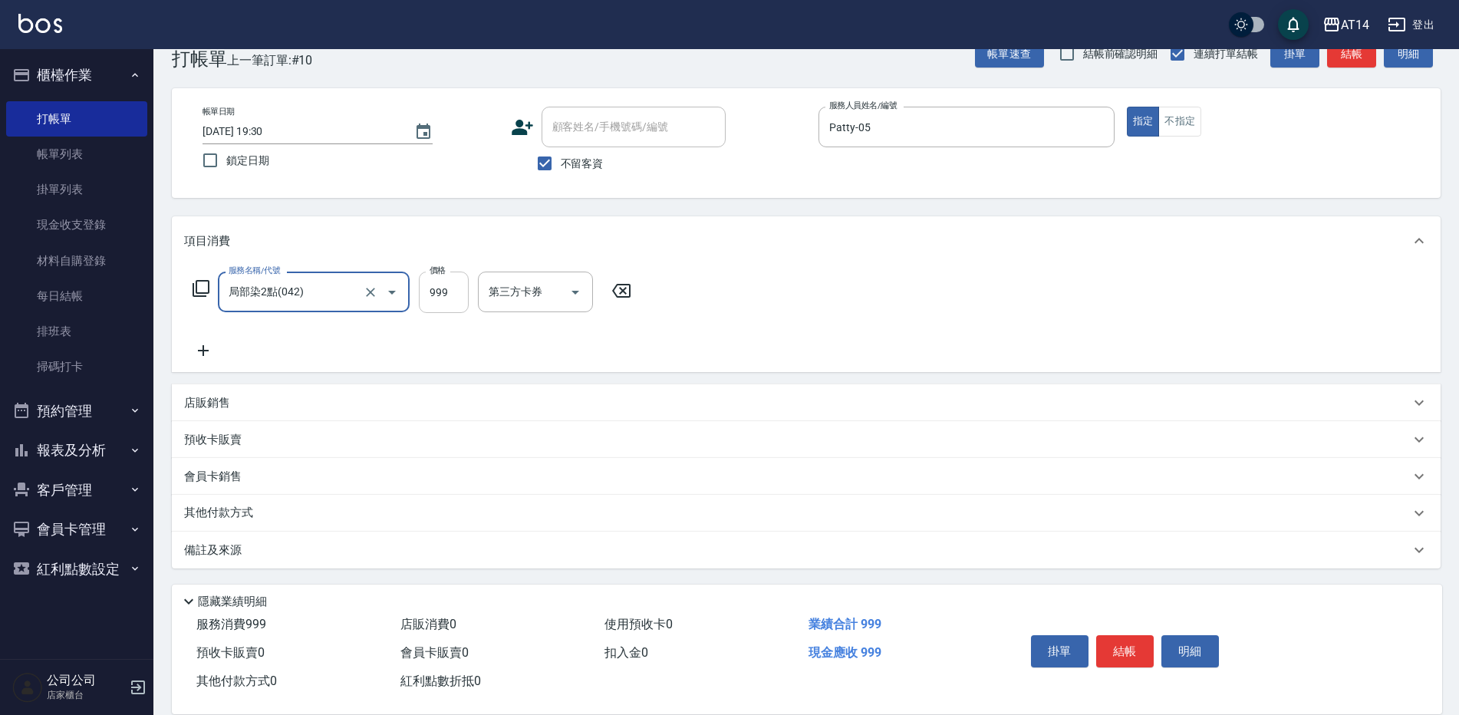
click at [444, 298] on input "999" at bounding box center [444, 292] width 50 height 41
type input "1200"
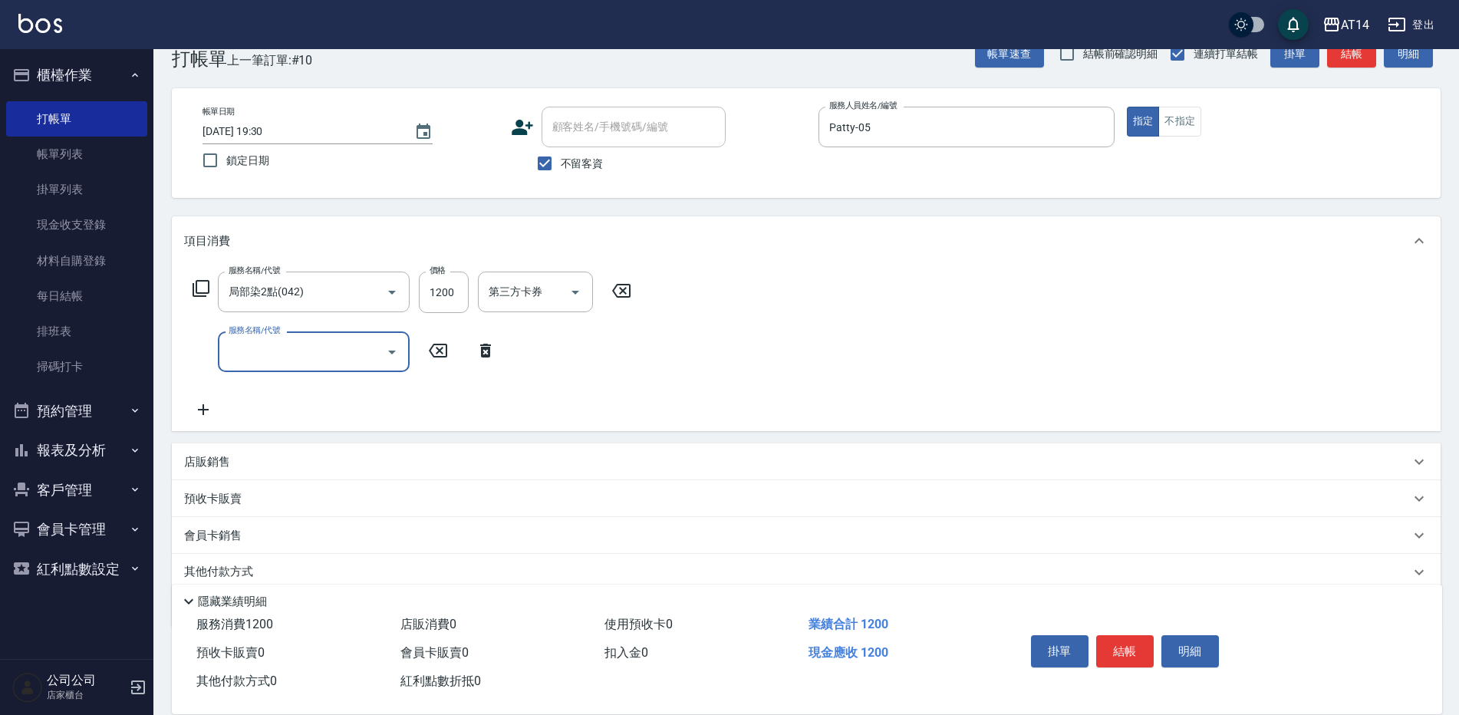
click at [325, 348] on input "服務名稱/代號" at bounding box center [302, 351] width 155 height 27
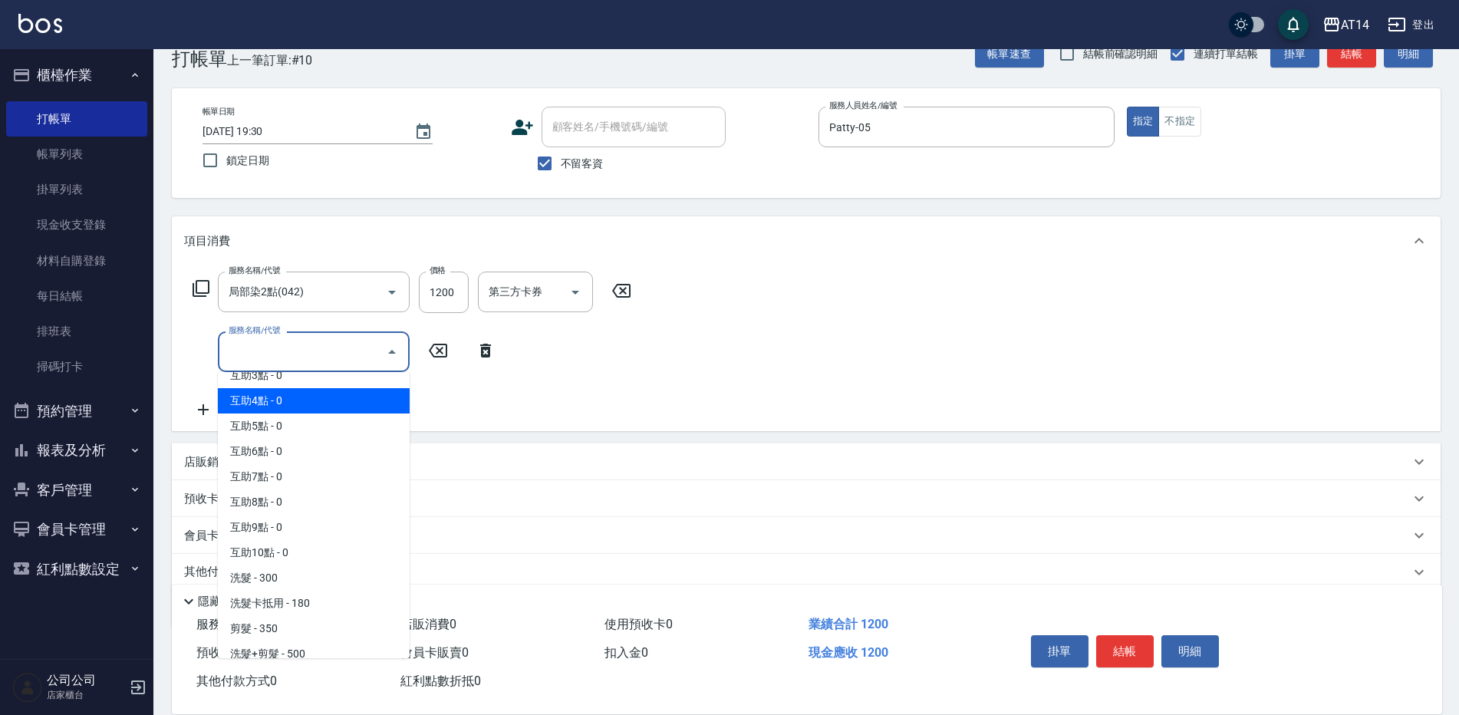
scroll to position [153, 0]
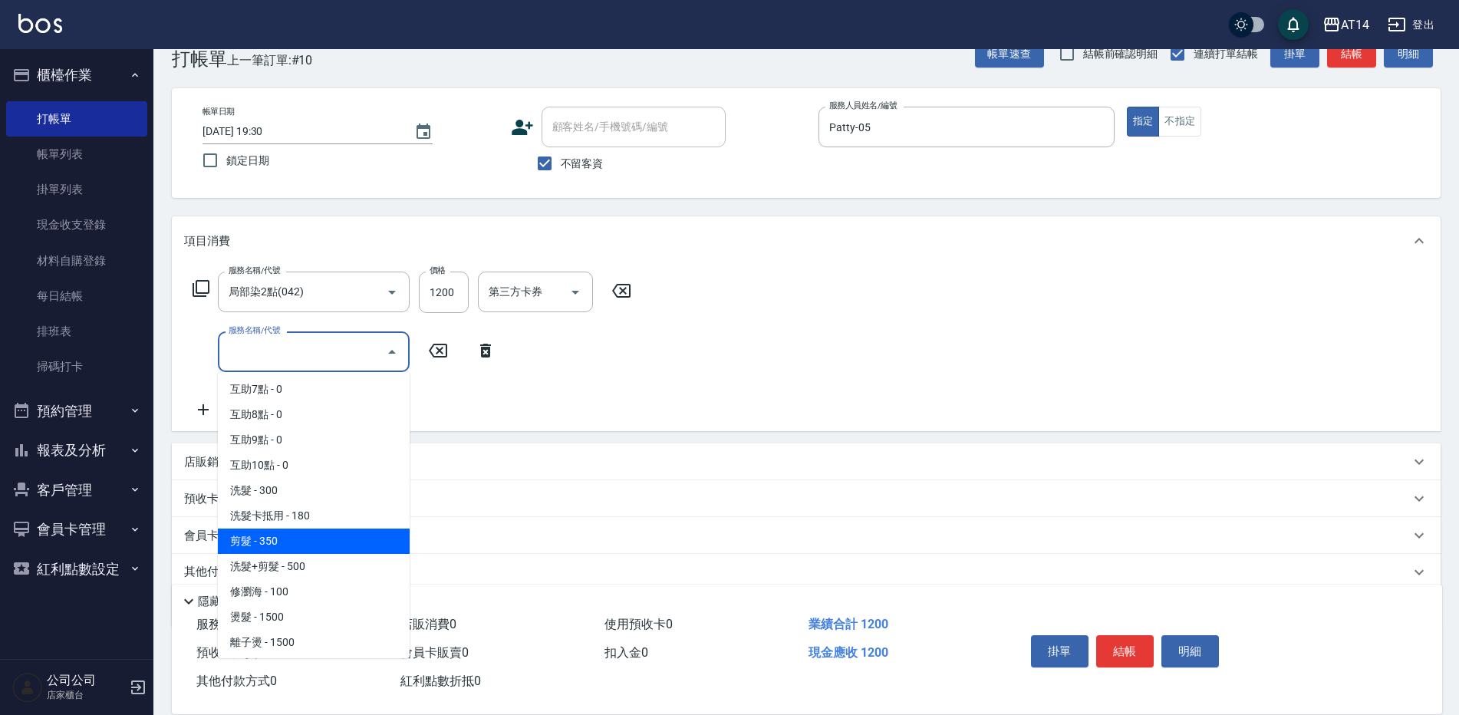
click at [272, 532] on span "剪髮 - 350" at bounding box center [314, 541] width 192 height 25
type input "剪髮(021)"
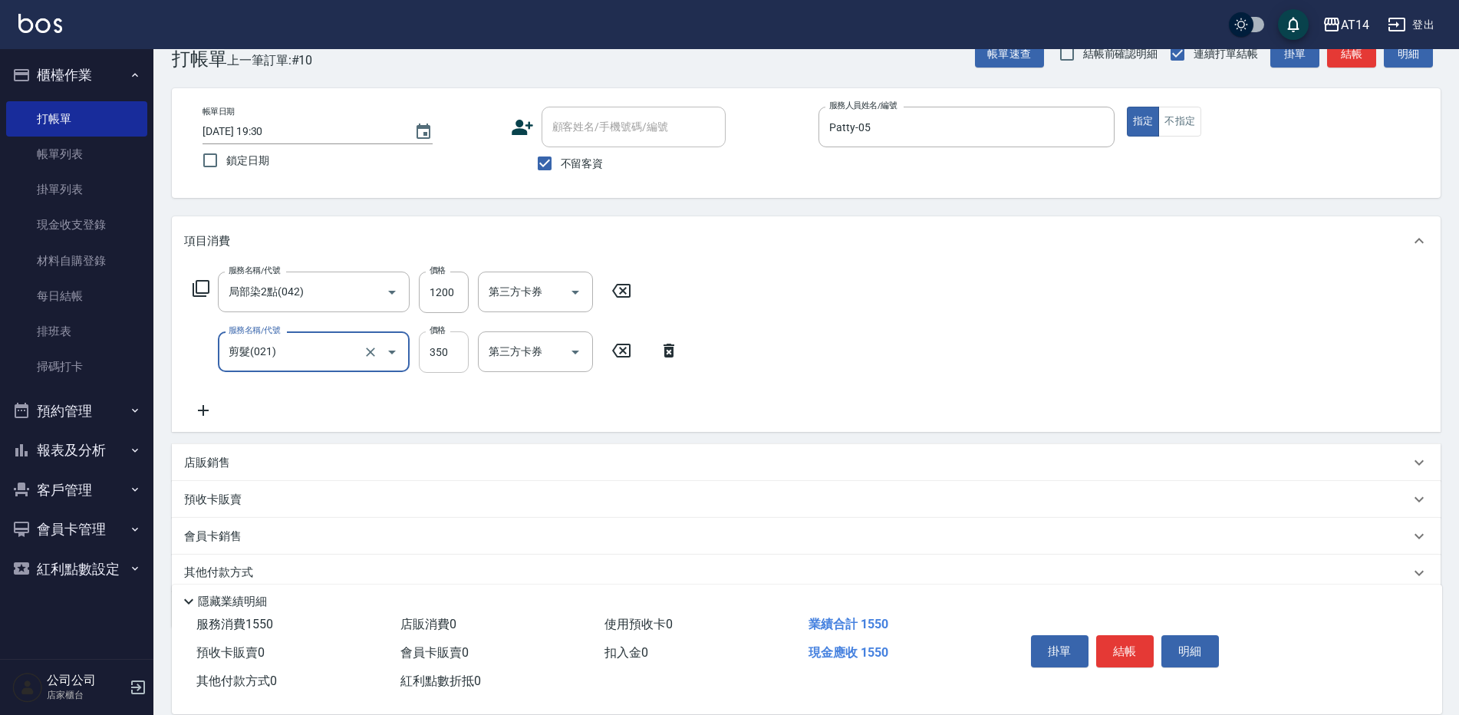
click at [445, 348] on input "350" at bounding box center [444, 351] width 50 height 41
type input "400"
click at [668, 348] on icon at bounding box center [669, 351] width 11 height 14
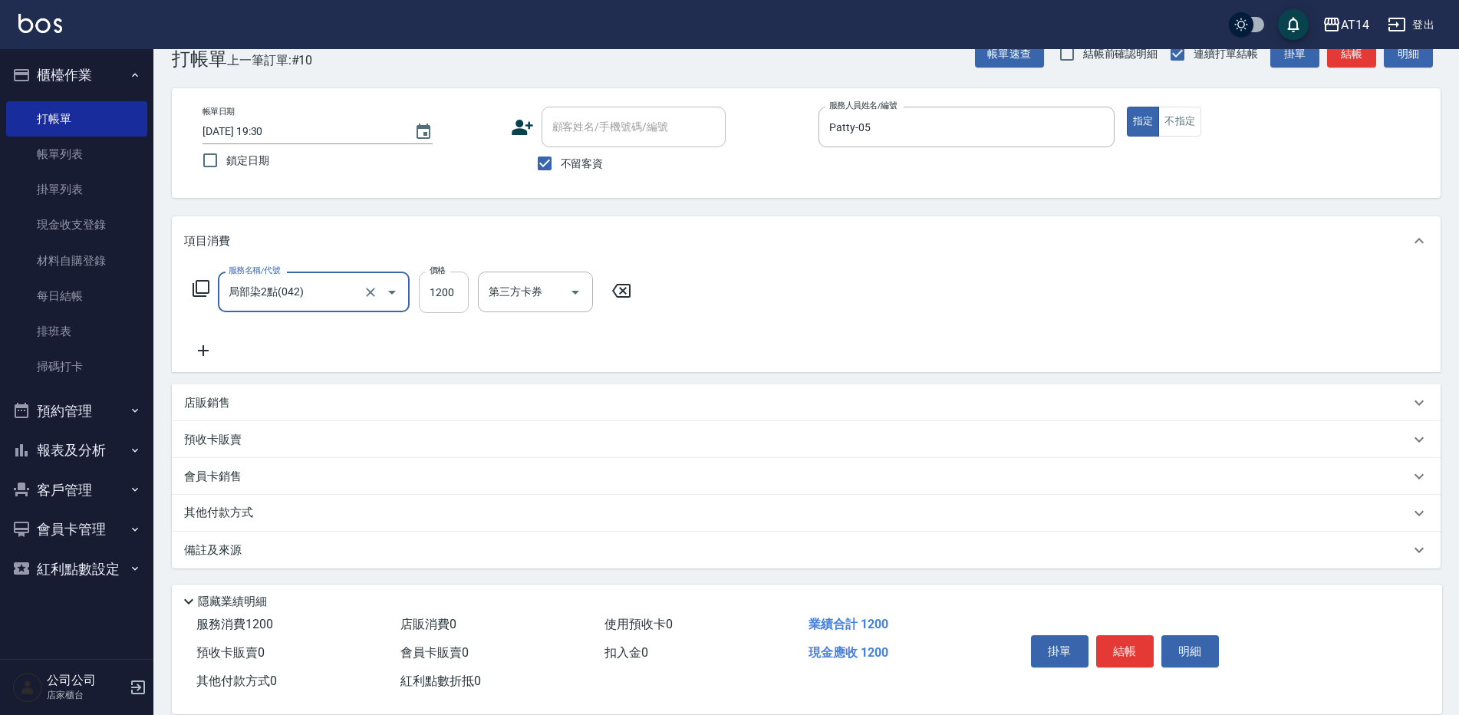
click at [459, 289] on input "1200" at bounding box center [444, 292] width 50 height 41
type input "1600"
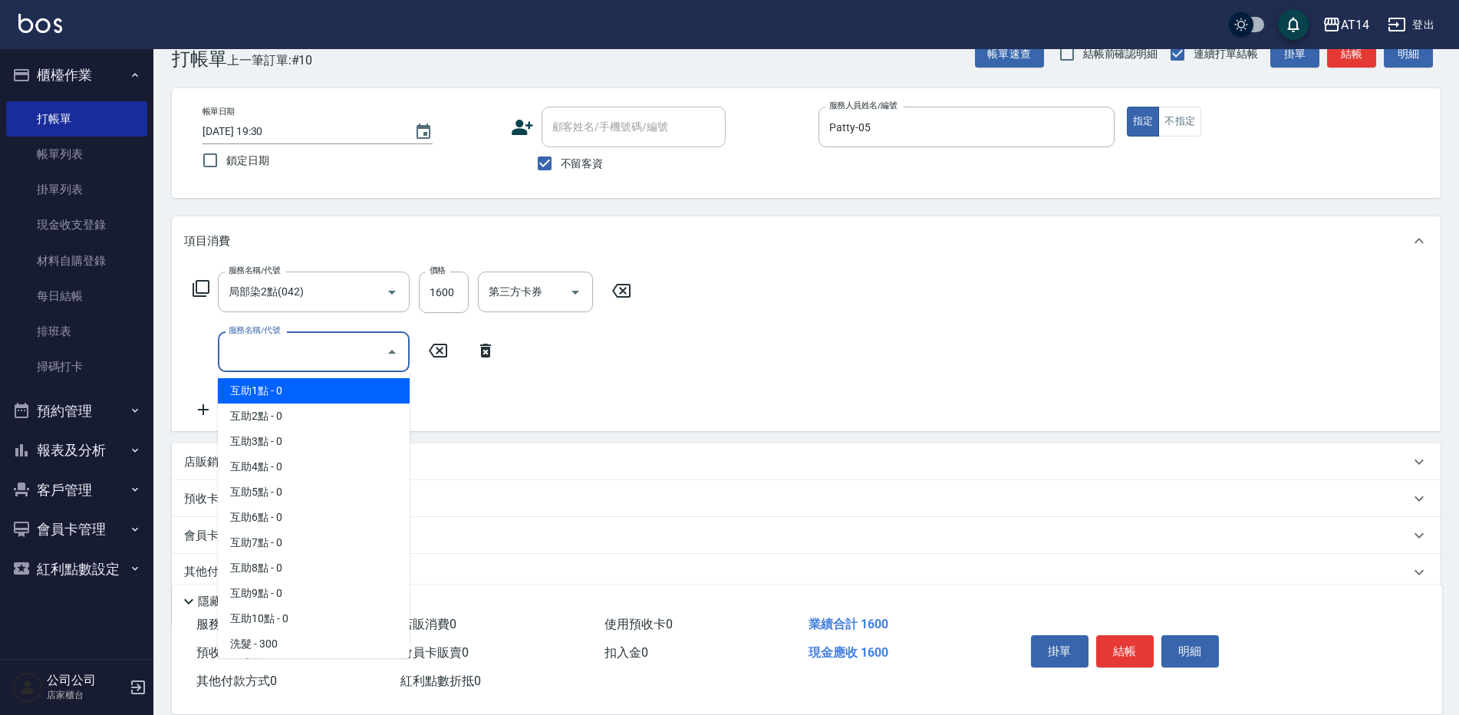
click at [271, 356] on input "服務名稱/代號" at bounding box center [302, 351] width 155 height 27
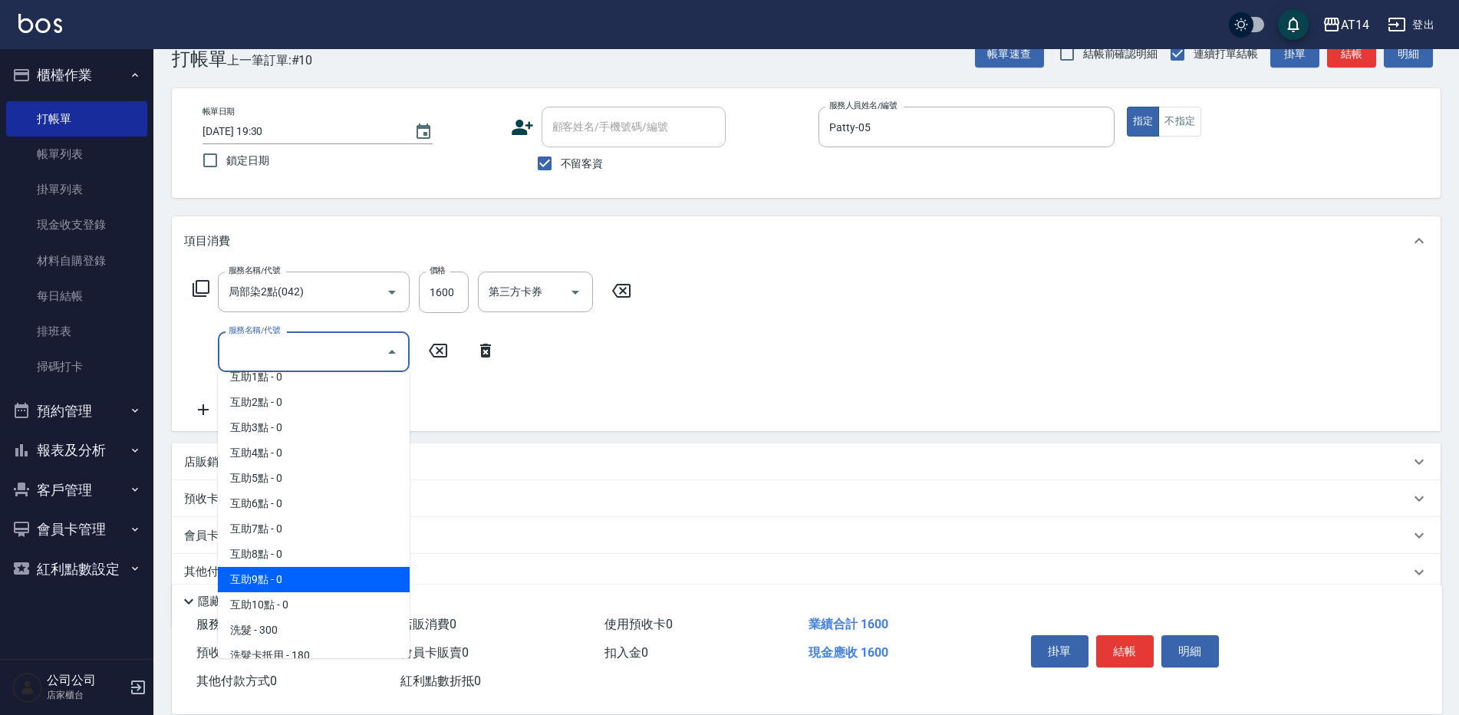
scroll to position [0, 0]
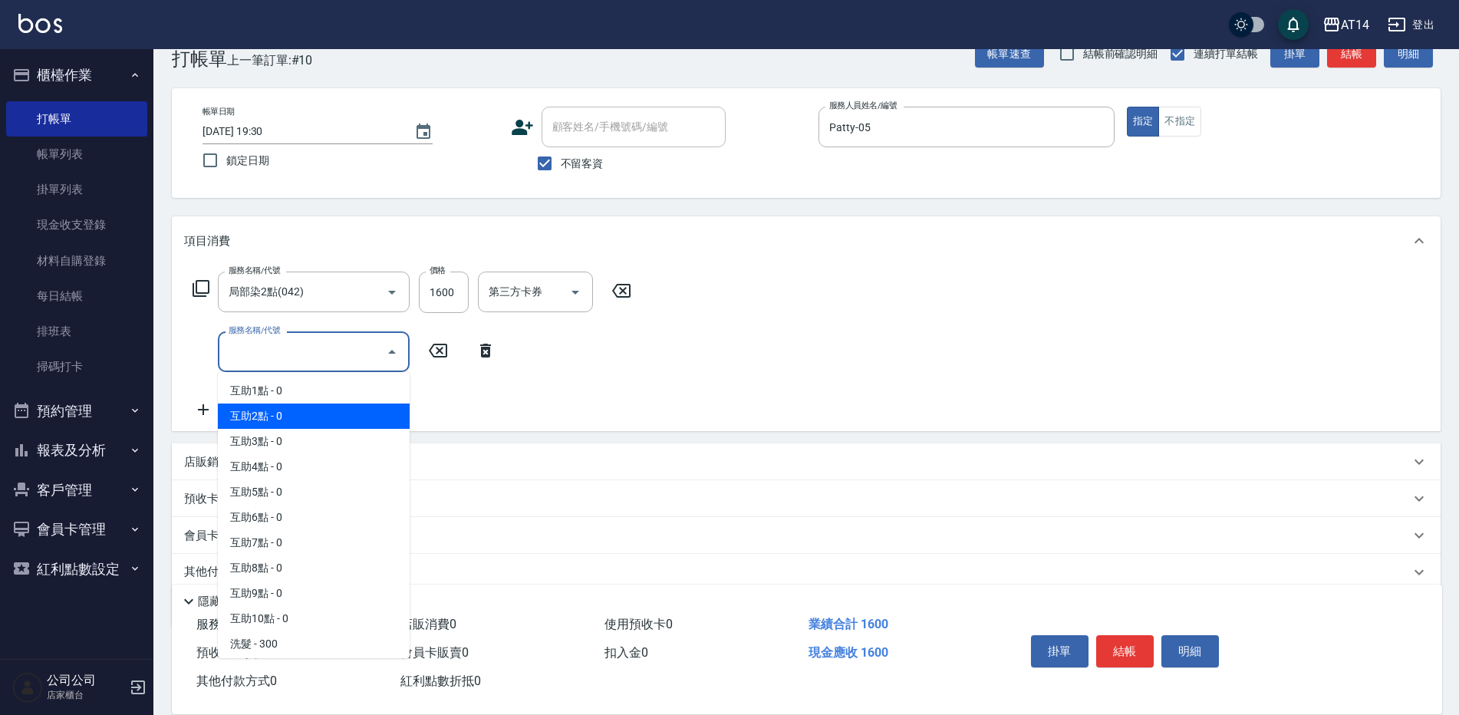
click at [290, 412] on span "互助2點 - 0" at bounding box center [314, 416] width 192 height 25
type input "互助2點(002)"
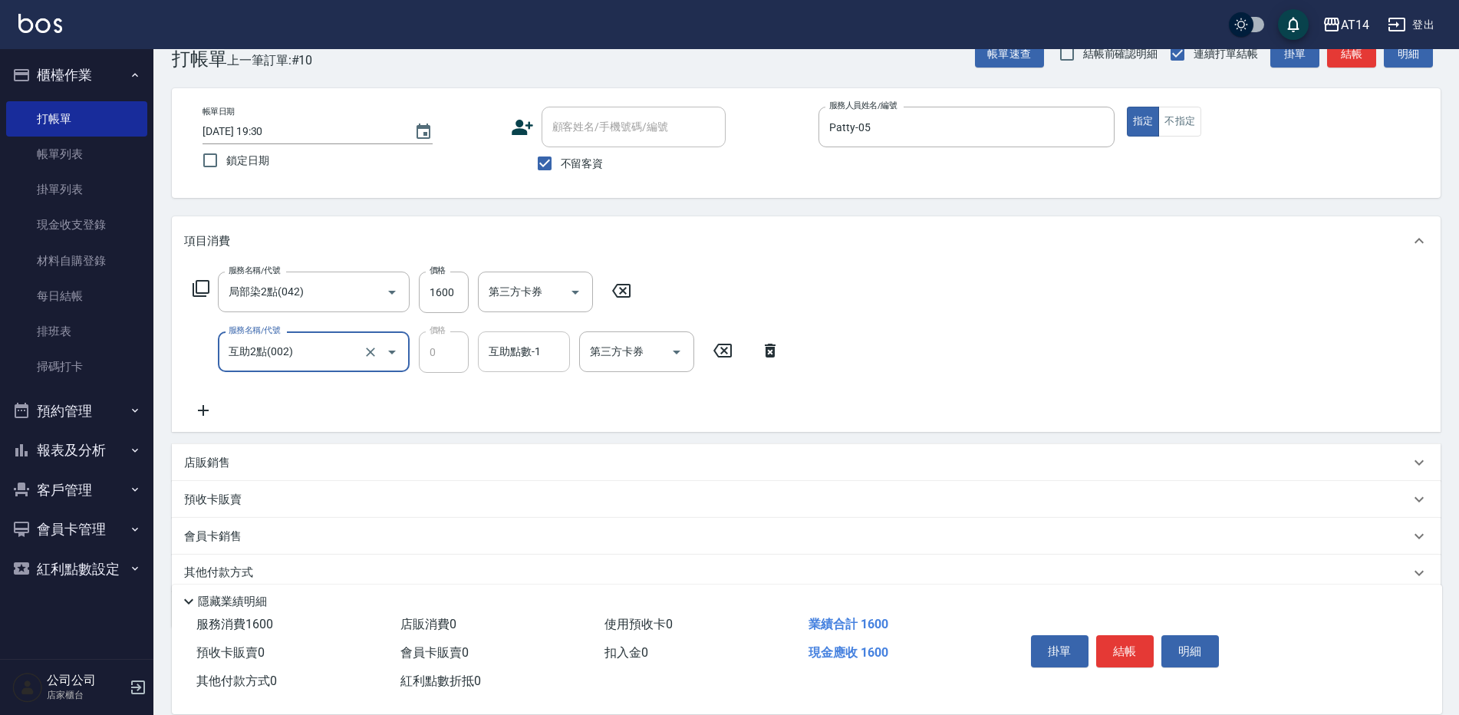
click at [506, 357] on input "互助點數-1" at bounding box center [524, 351] width 78 height 27
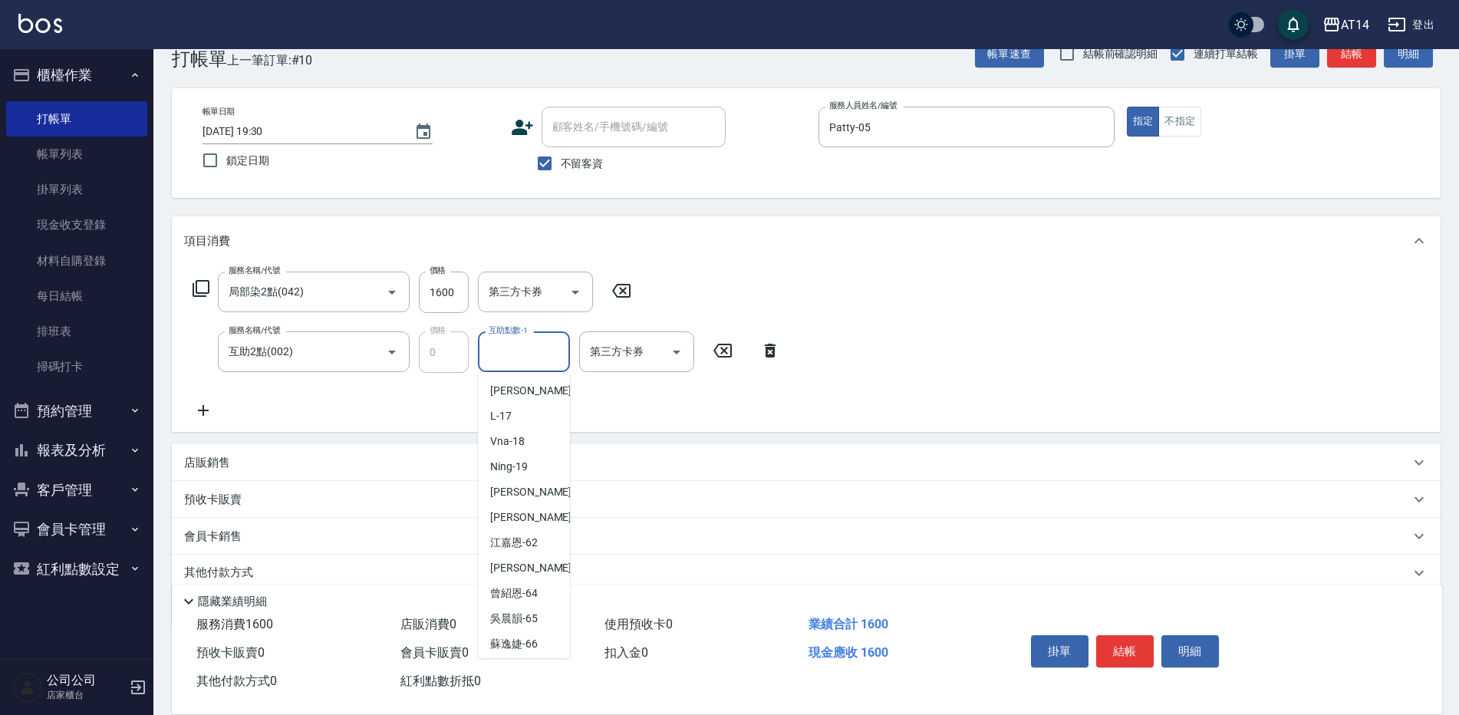
scroll to position [230, 0]
click at [516, 487] on span "[PERSON_NAME] -20" at bounding box center [538, 490] width 97 height 16
type input "[PERSON_NAME]-20"
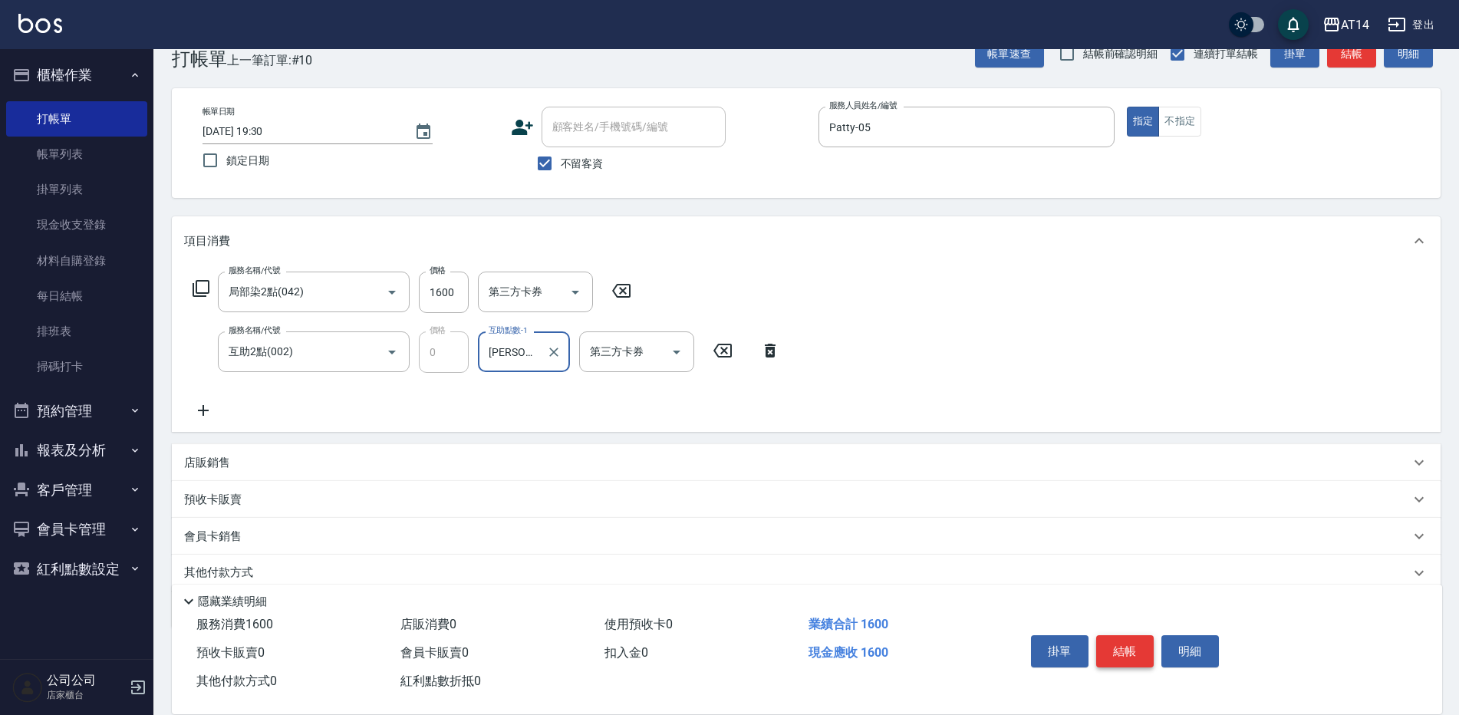
click at [1123, 641] on button "結帳" at bounding box center [1125, 651] width 58 height 32
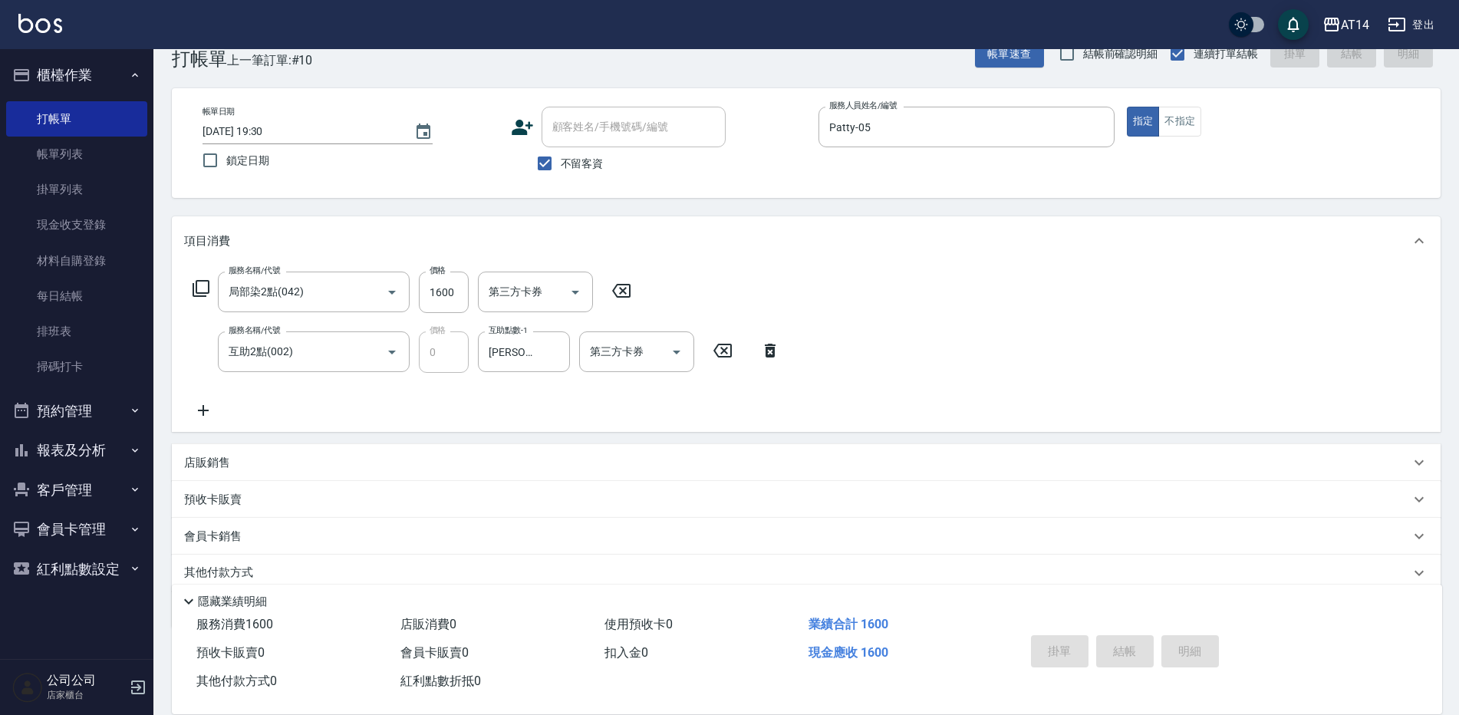
type input "[DATE] 19:32"
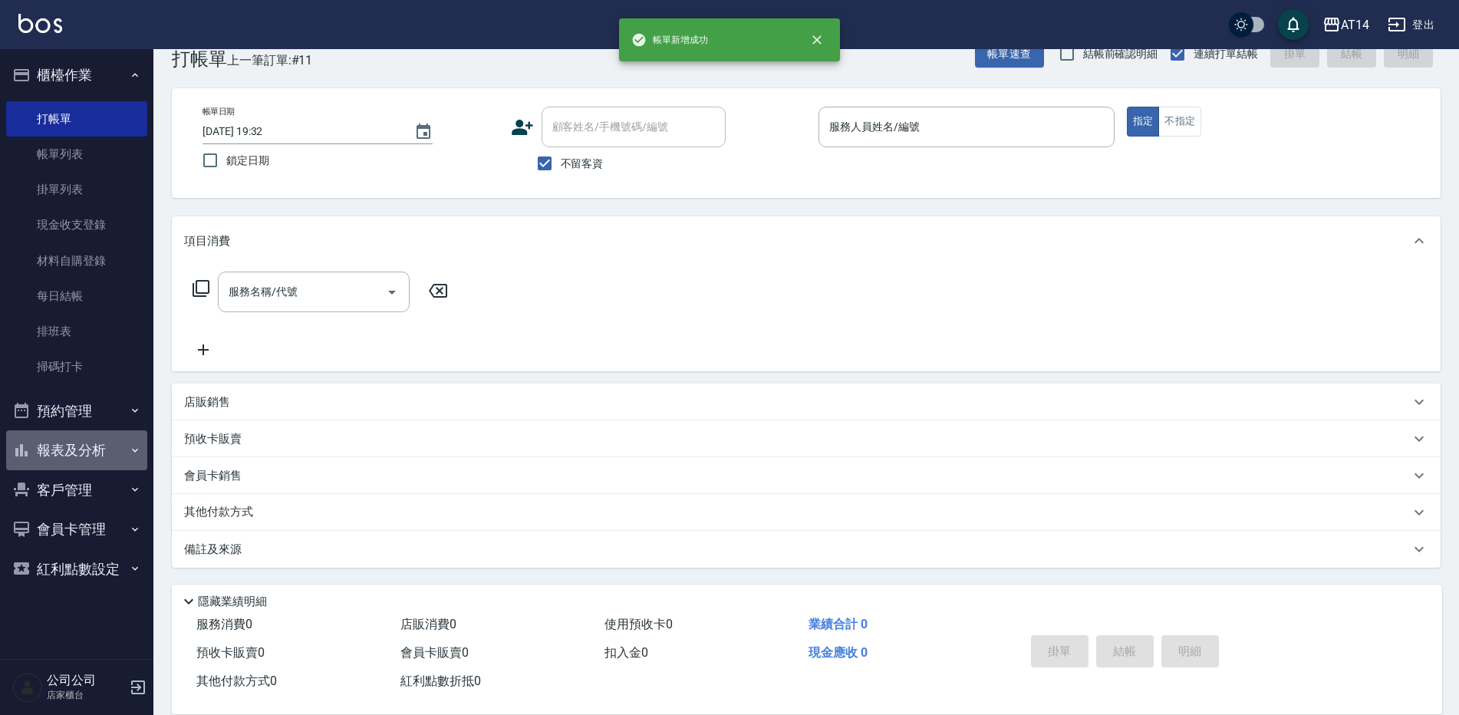
drag, startPoint x: 97, startPoint y: 444, endPoint x: 117, endPoint y: 439, distance: 20.7
click at [97, 443] on button "報表及分析" at bounding box center [76, 450] width 141 height 40
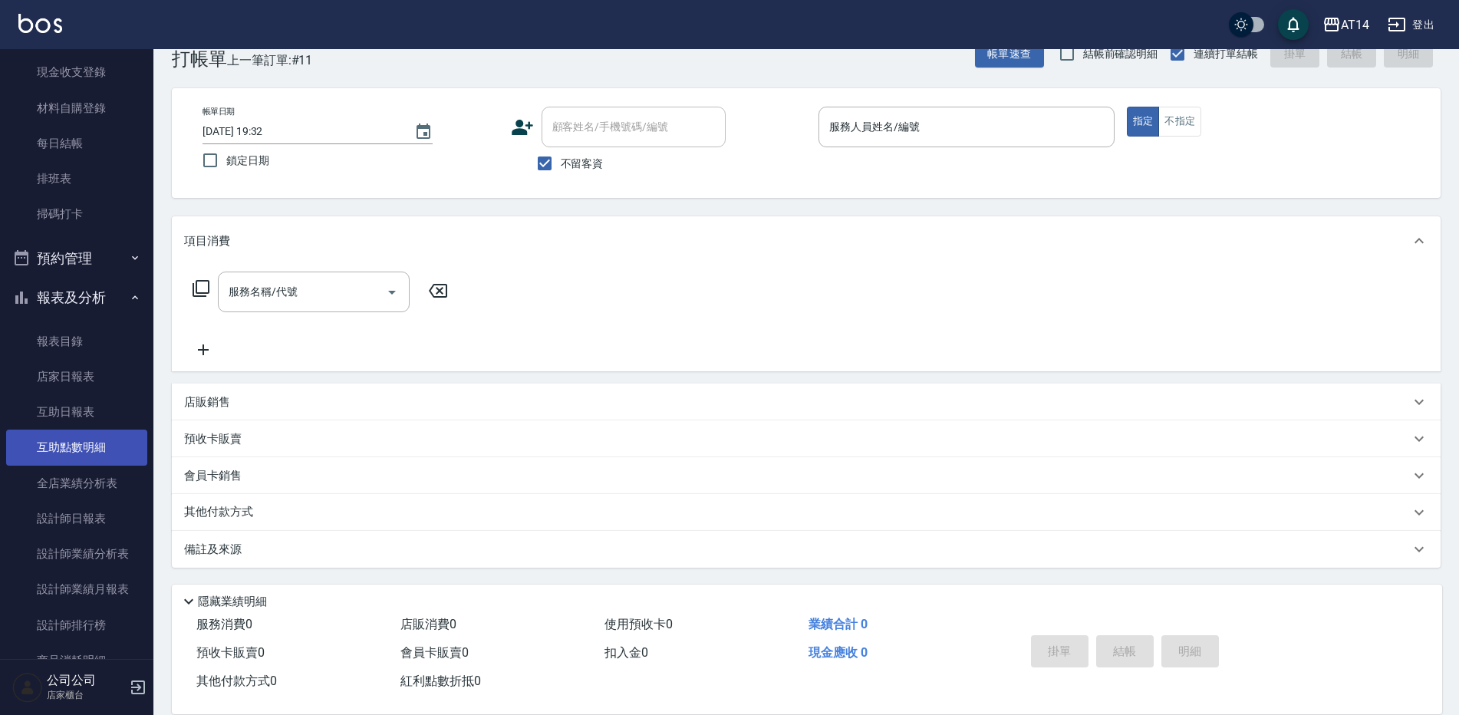
scroll to position [153, 0]
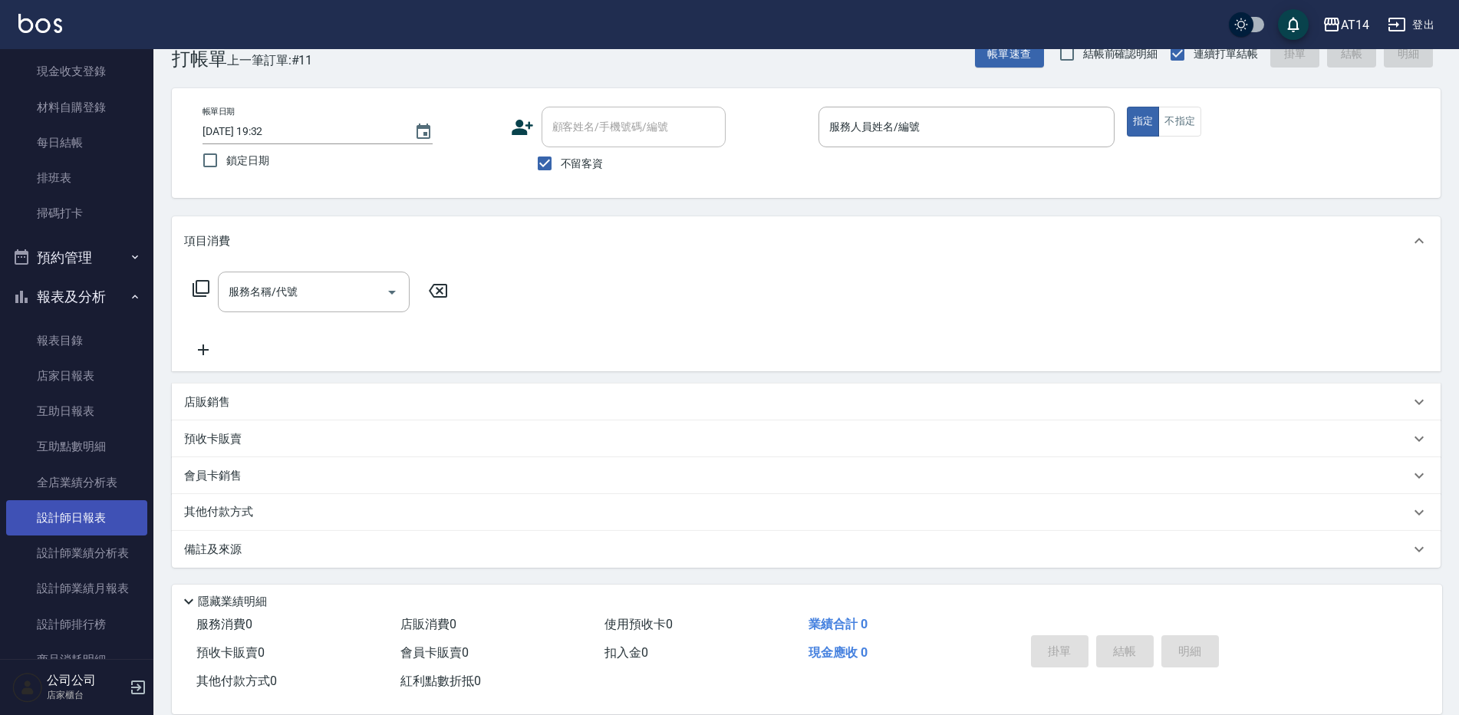
click at [102, 517] on link "設計師日報表" at bounding box center [76, 517] width 141 height 35
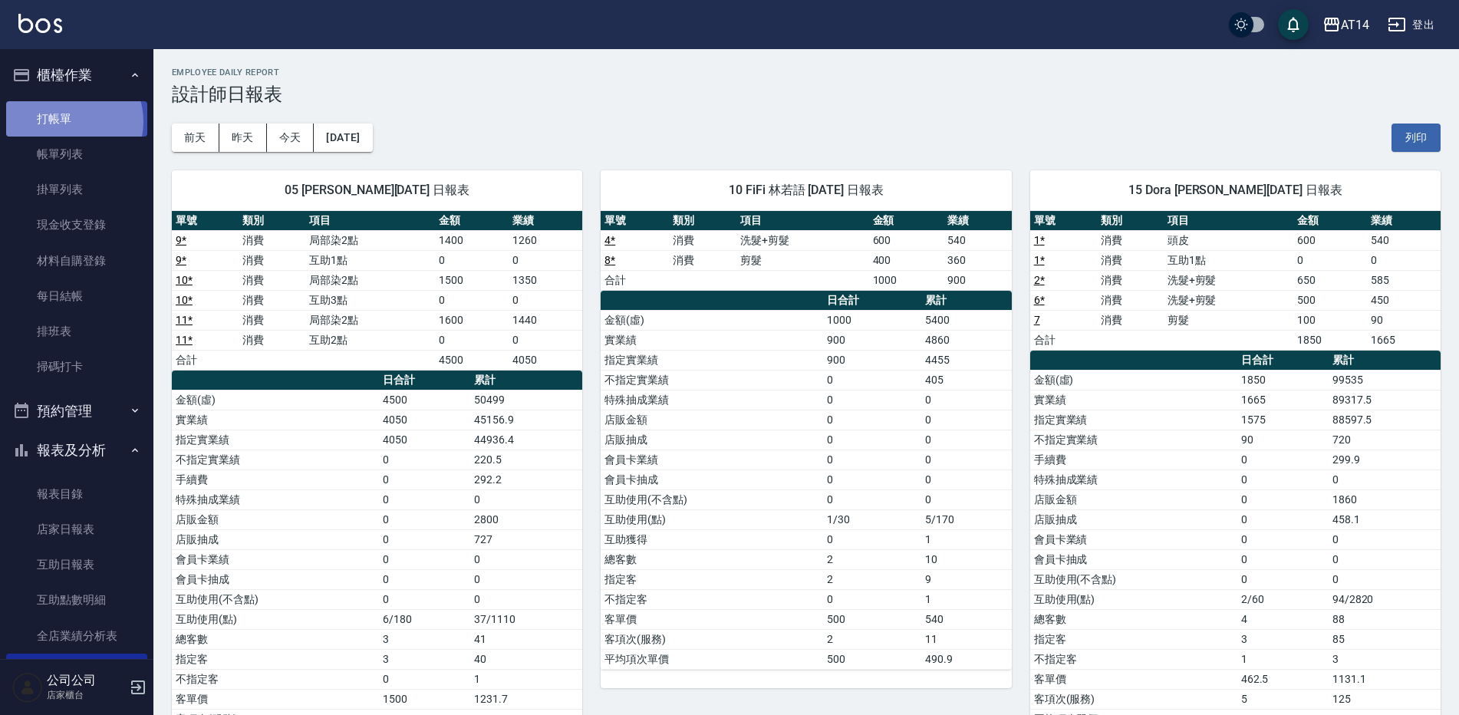
click at [70, 121] on link "打帳單" at bounding box center [76, 118] width 141 height 35
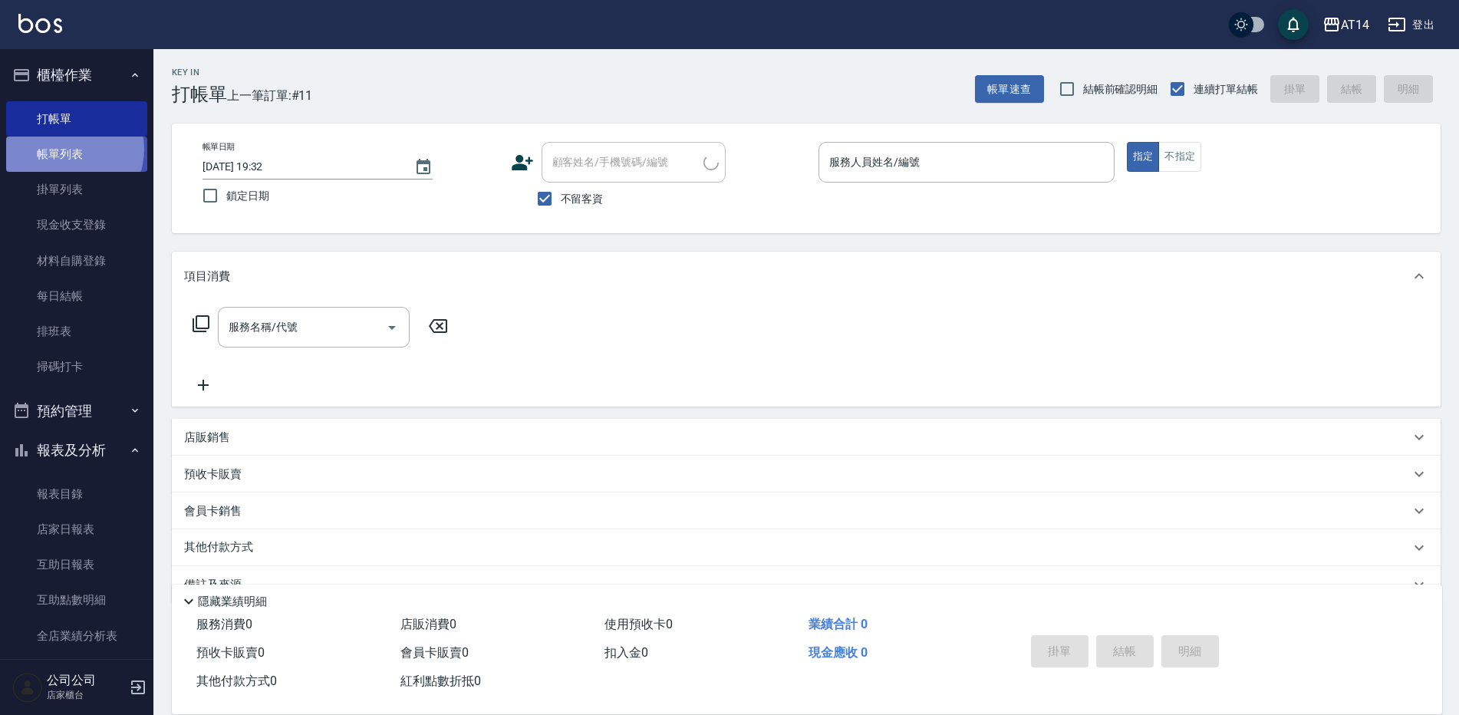
click at [66, 150] on link "帳單列表" at bounding box center [76, 154] width 141 height 35
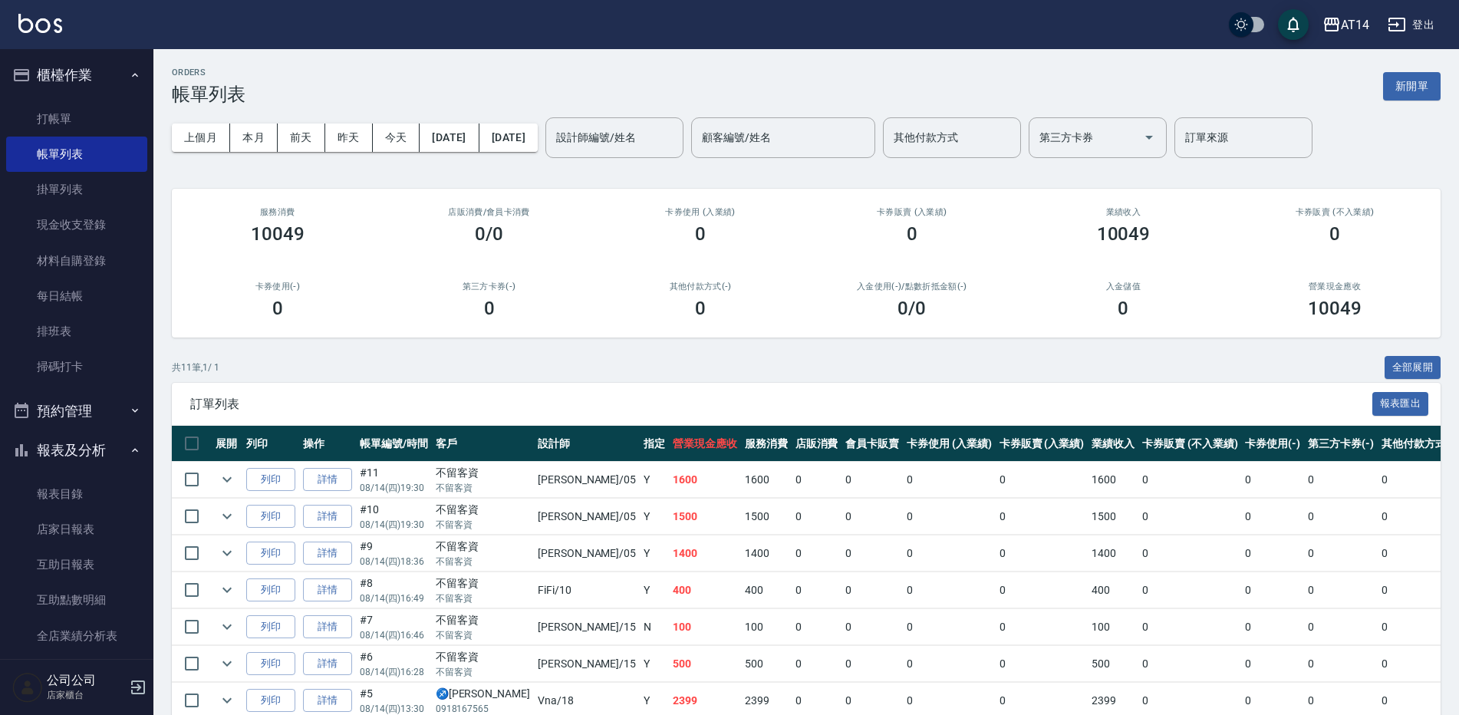
scroll to position [77, 0]
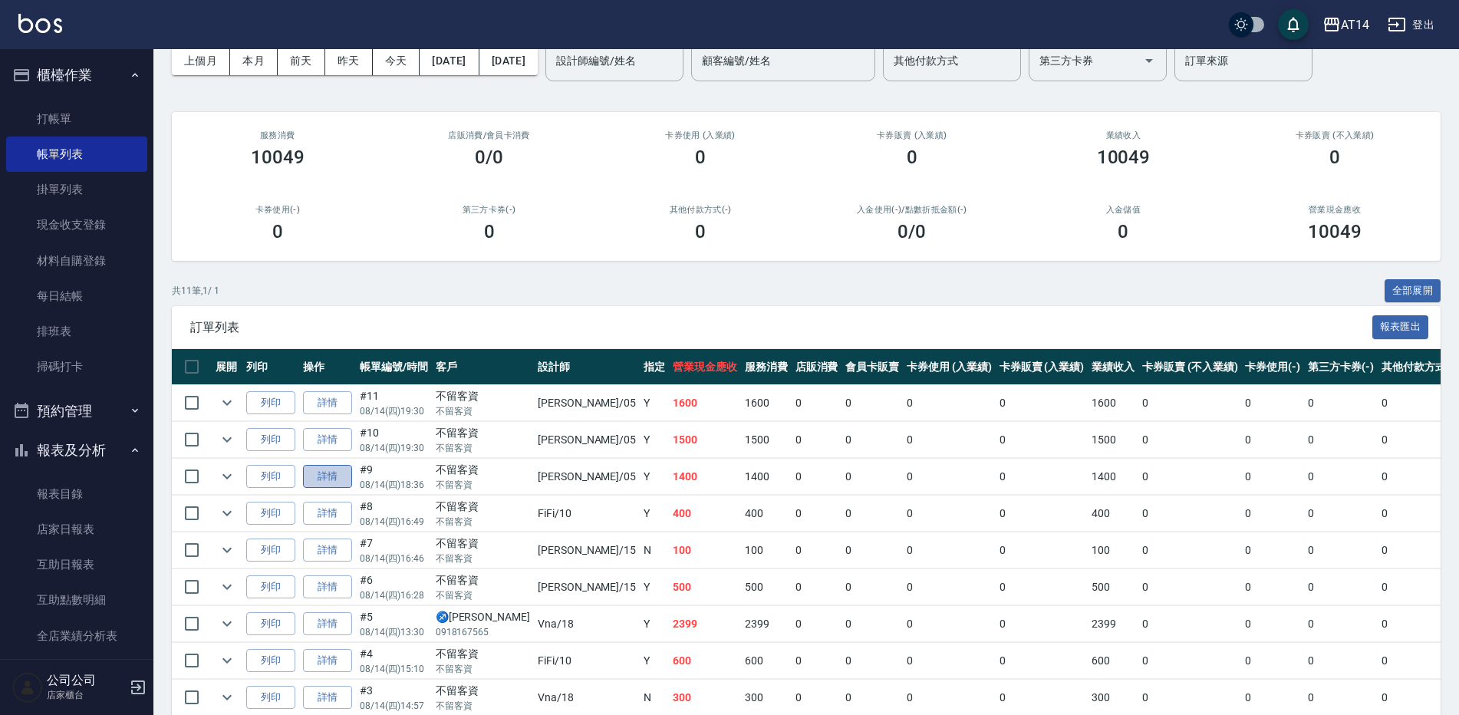
click at [335, 479] on link "詳情" at bounding box center [327, 477] width 49 height 24
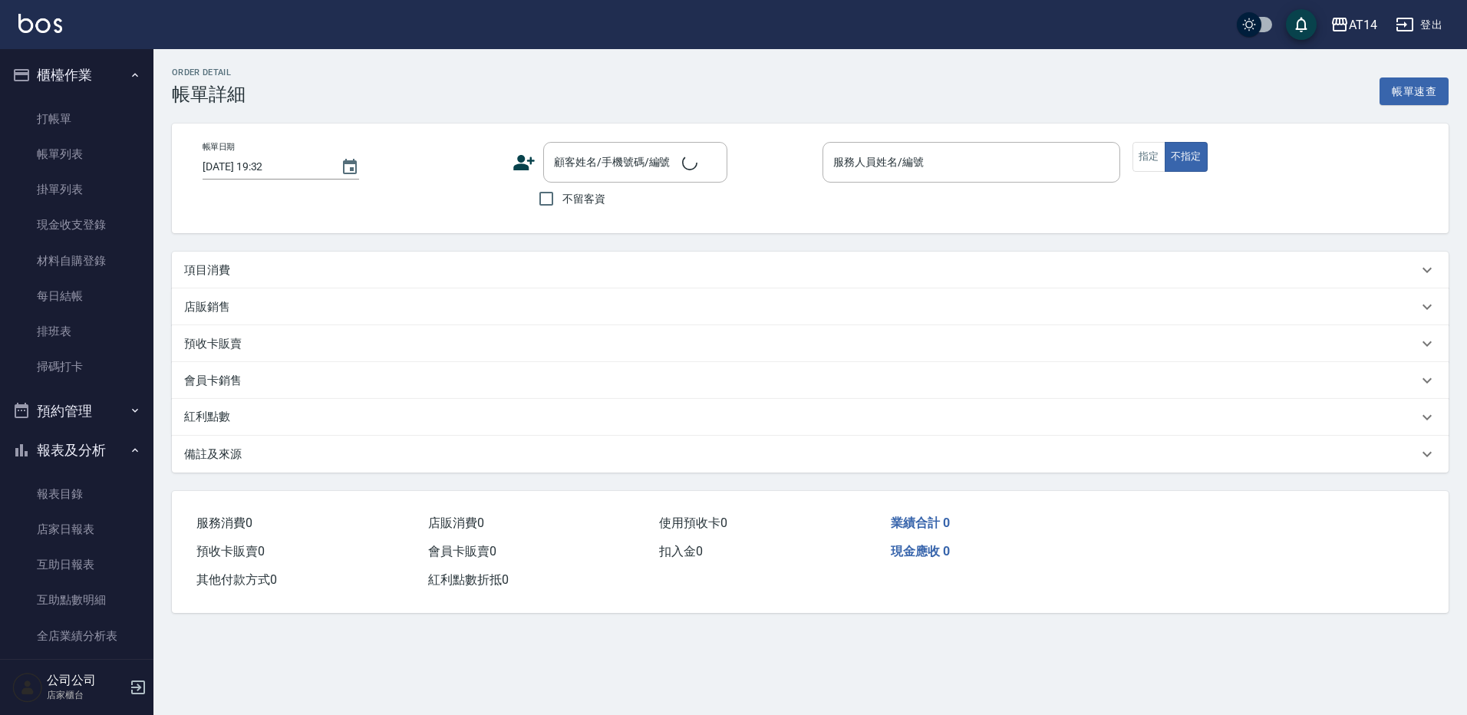
type input "[DATE] 18:36"
checkbox input "true"
type input "Patty-05"
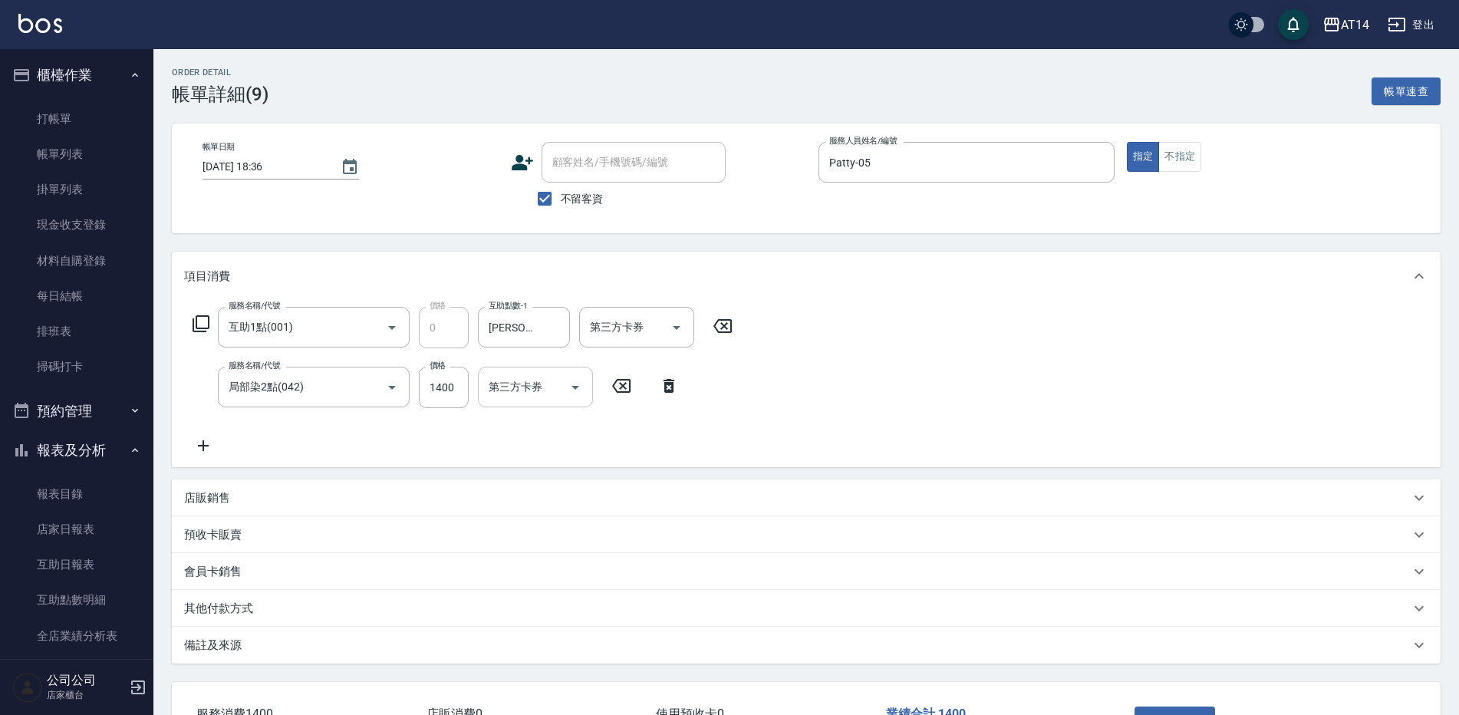
type input "互助1點(001)"
type input "局部染2點(042)"
click at [720, 326] on icon at bounding box center [723, 326] width 38 height 18
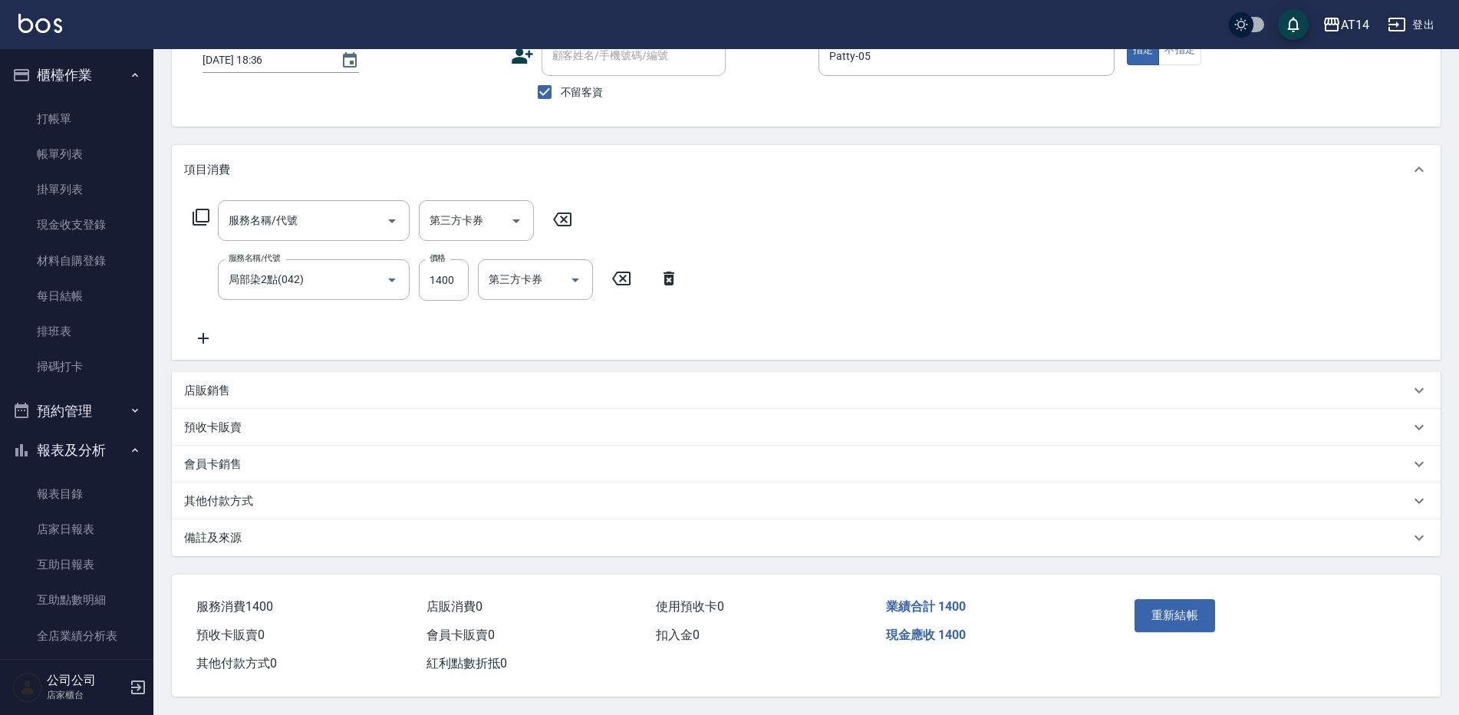
scroll to position [114, 0]
click at [1165, 603] on button "重新結帳" at bounding box center [1175, 615] width 81 height 32
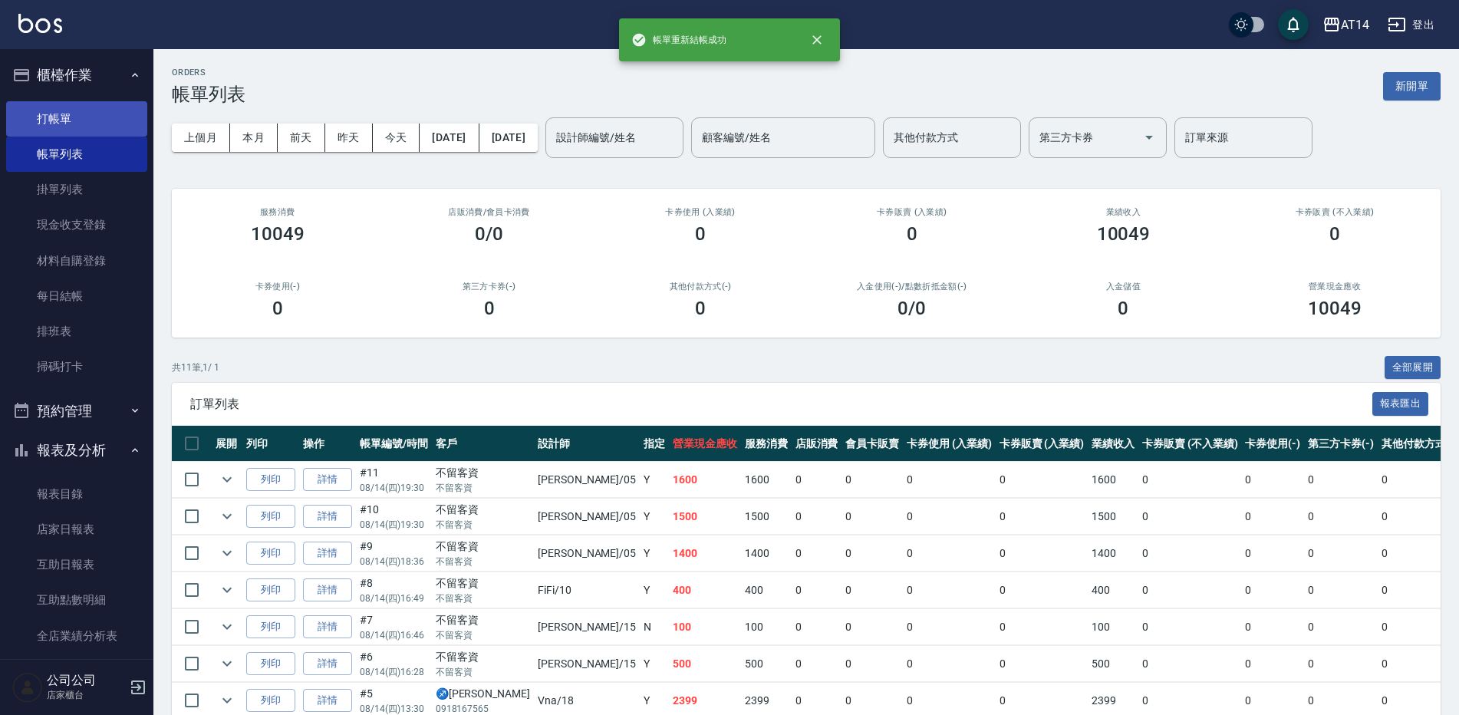
click at [58, 115] on link "打帳單" at bounding box center [76, 118] width 141 height 35
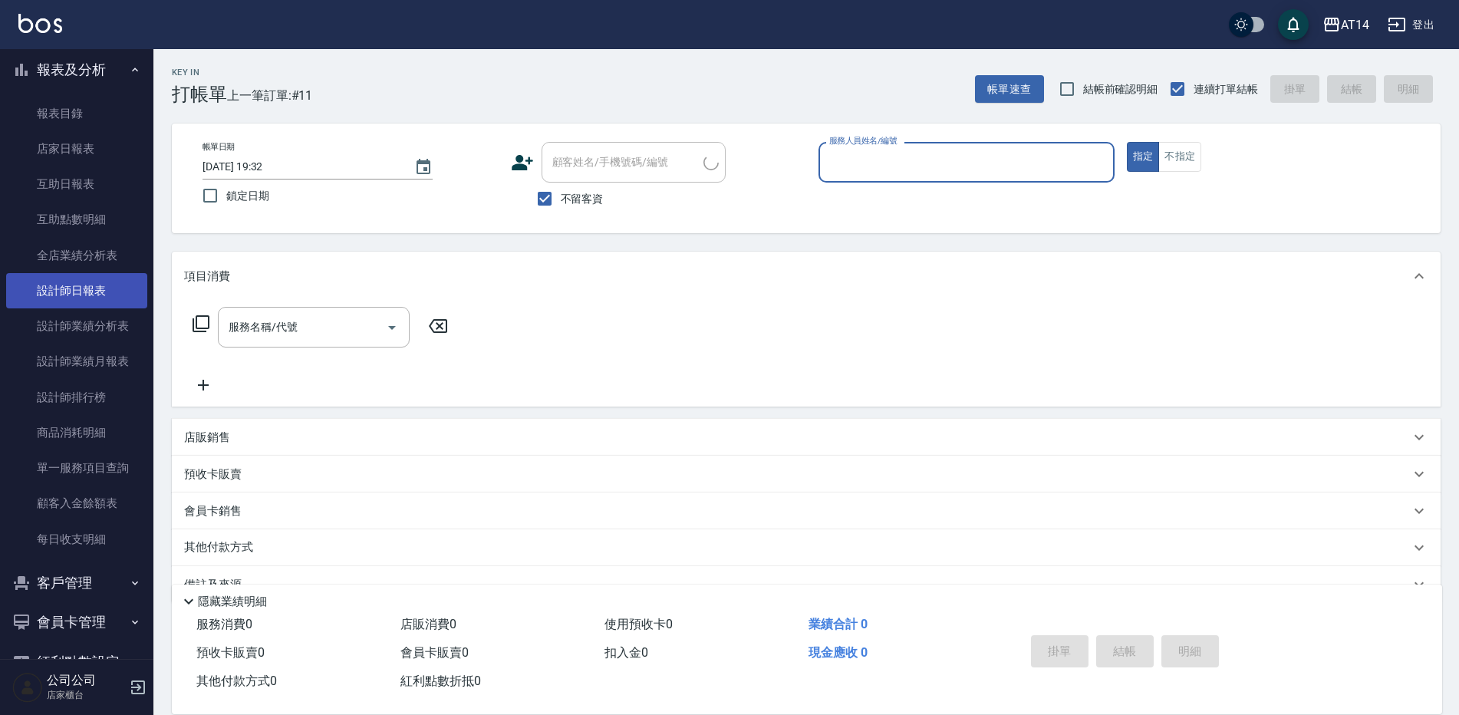
scroll to position [384, 0]
click at [88, 288] on link "設計師日報表" at bounding box center [76, 287] width 141 height 35
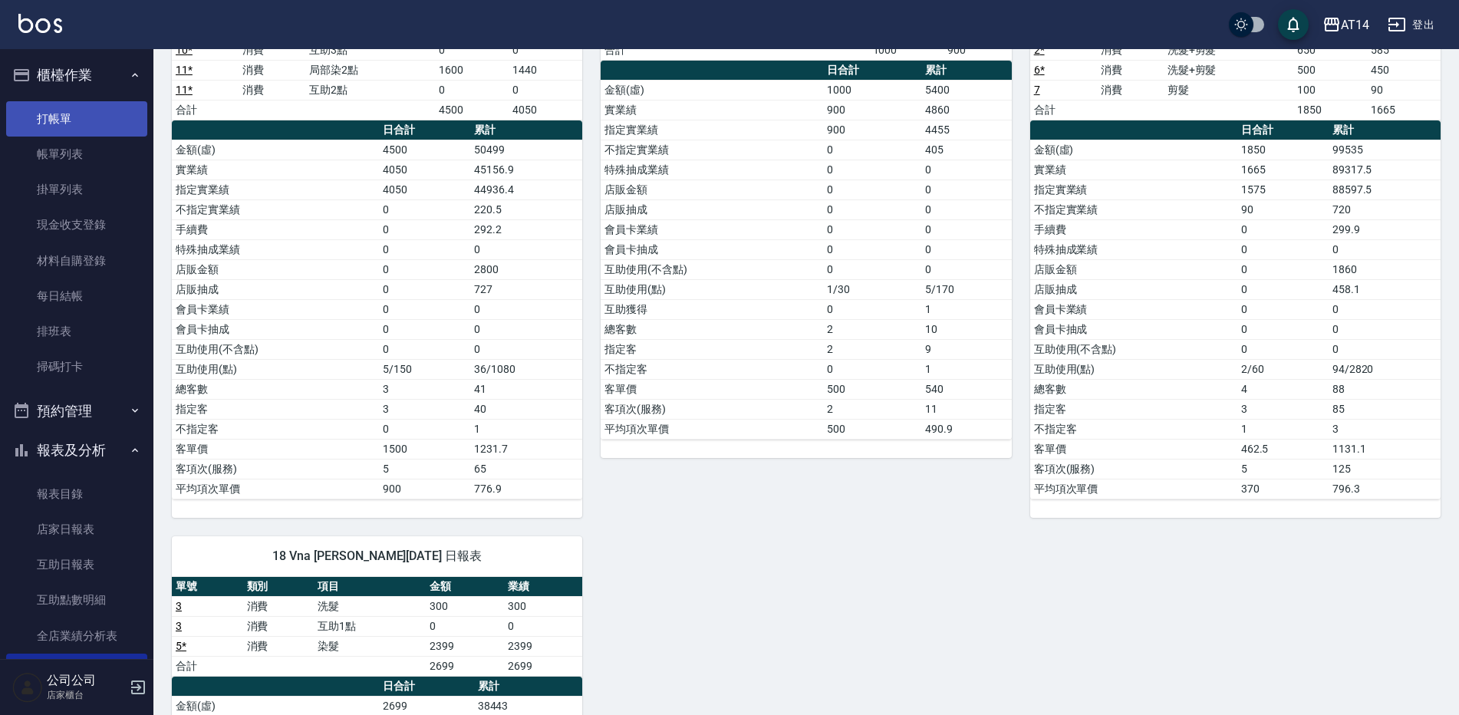
click at [59, 120] on link "打帳單" at bounding box center [76, 118] width 141 height 35
